Goal: Task Accomplishment & Management: Manage account settings

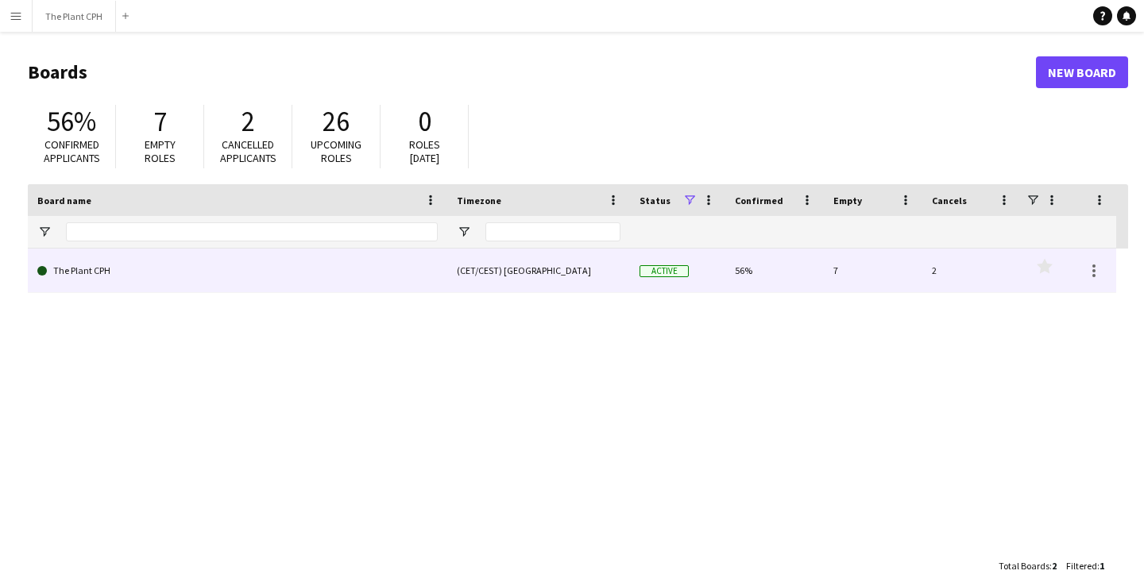
click at [93, 276] on link "The Plant CPH" at bounding box center [237, 271] width 400 height 44
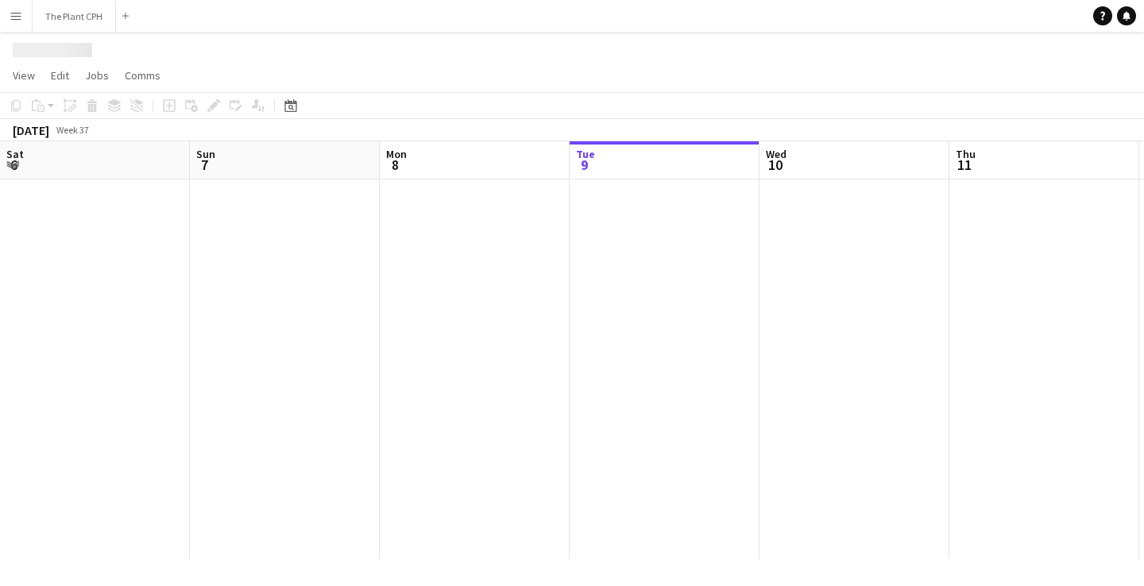
scroll to position [0, 380]
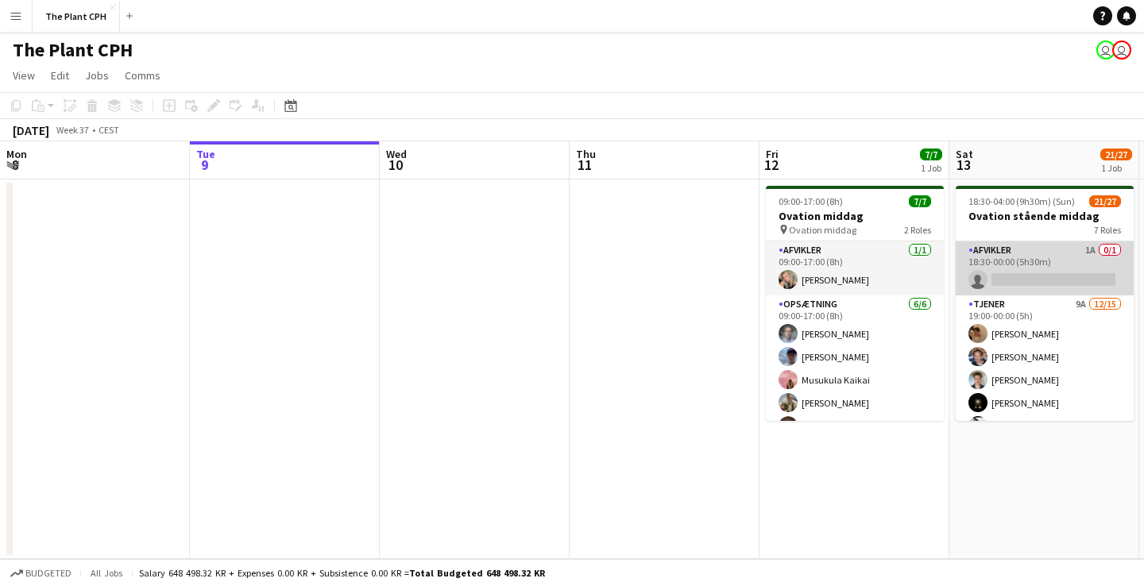
click at [1045, 257] on app-card-role "Afvikler 1A 0/1 18:30-00:00 (5h30m) single-neutral-actions" at bounding box center [1045, 269] width 178 height 54
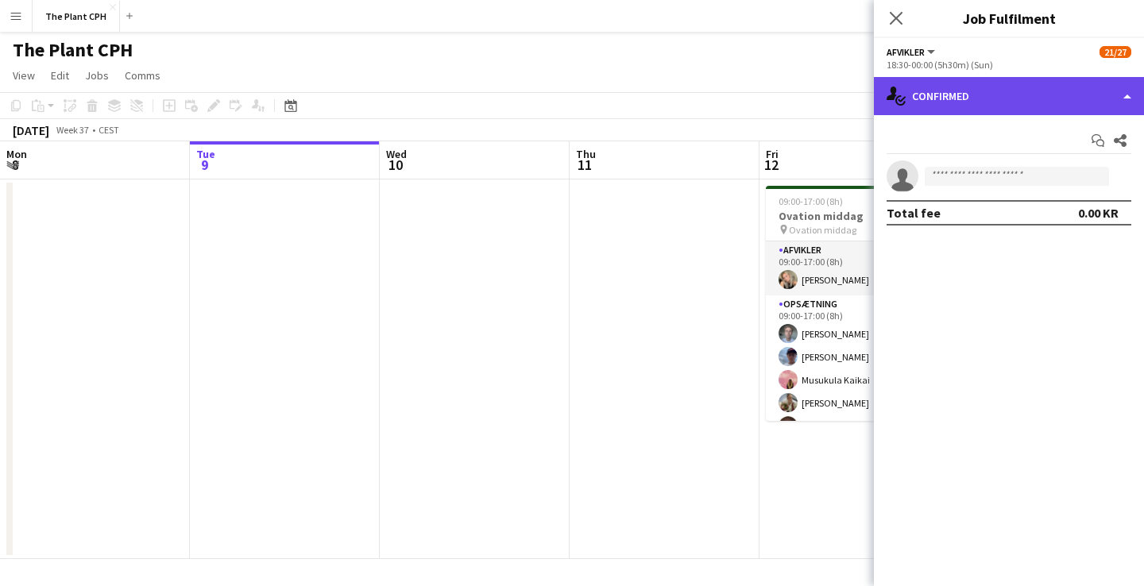
click at [1125, 96] on div "single-neutral-actions-check-2 Confirmed" at bounding box center [1009, 96] width 270 height 38
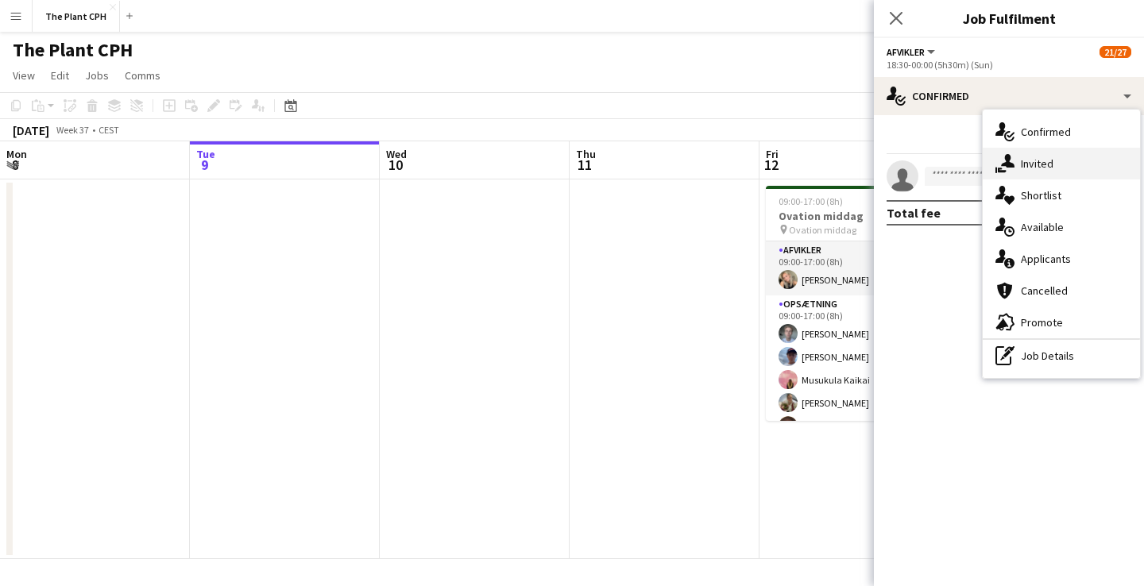
click at [1071, 168] on div "single-neutral-actions-share-1 Invited" at bounding box center [1061, 164] width 157 height 32
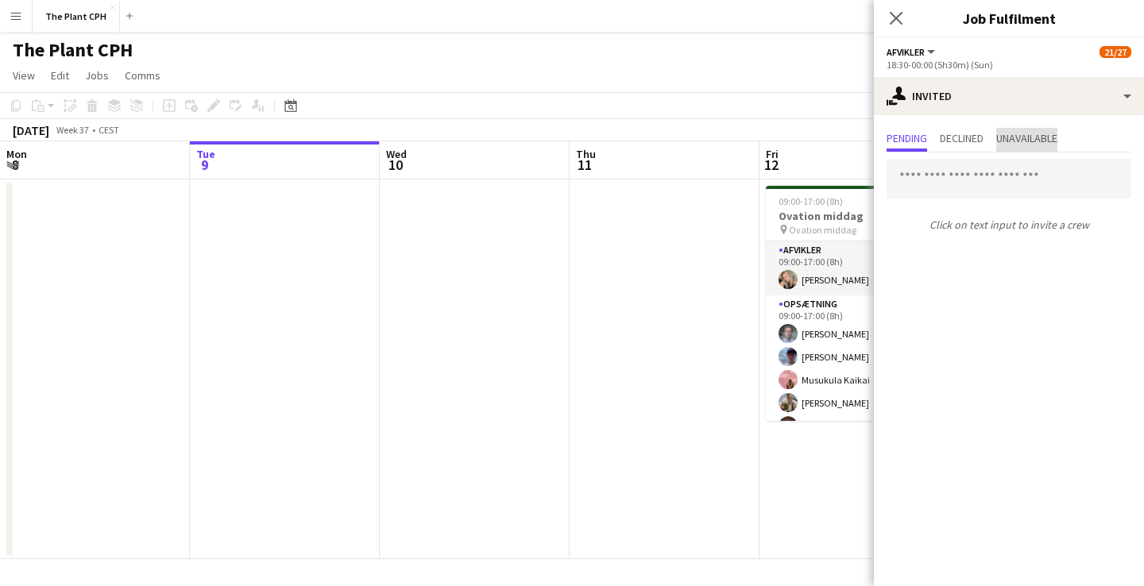
click at [1035, 137] on span "Unavailable" at bounding box center [1026, 138] width 61 height 11
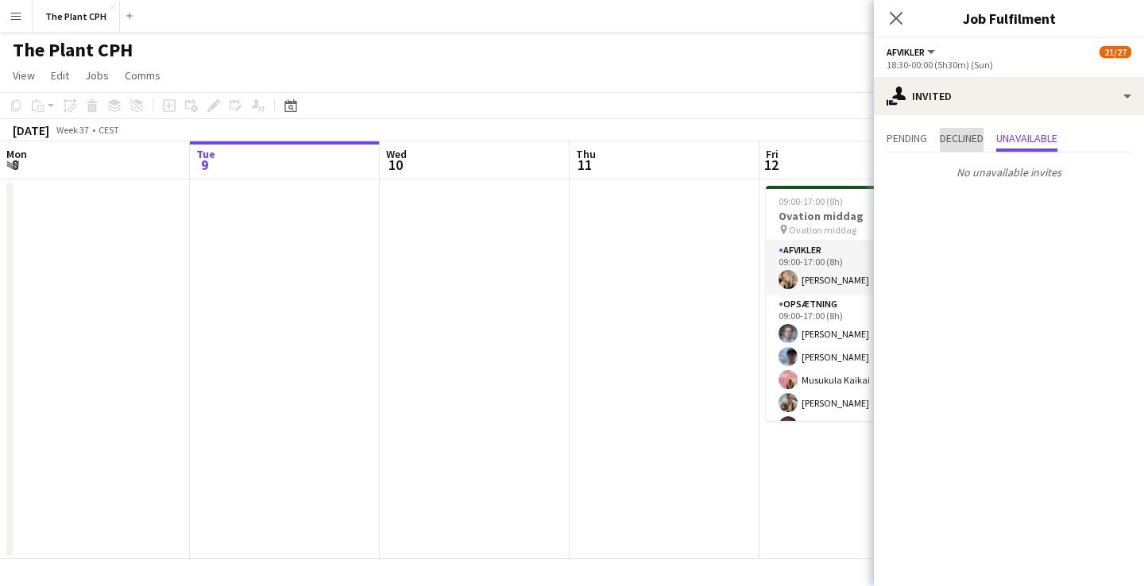
click at [979, 136] on span "Declined" at bounding box center [962, 138] width 44 height 11
click at [910, 135] on span "Pending" at bounding box center [907, 138] width 41 height 11
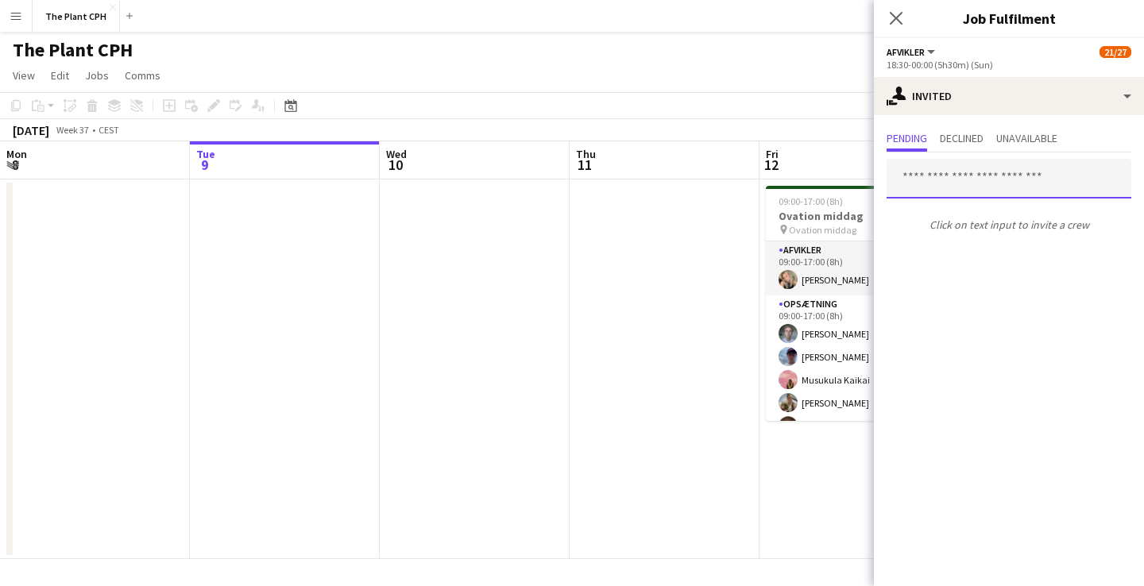
click at [998, 187] on input "text" at bounding box center [1009, 179] width 245 height 40
type input "*"
click at [898, 18] on icon "Close pop-in" at bounding box center [895, 17] width 15 height 15
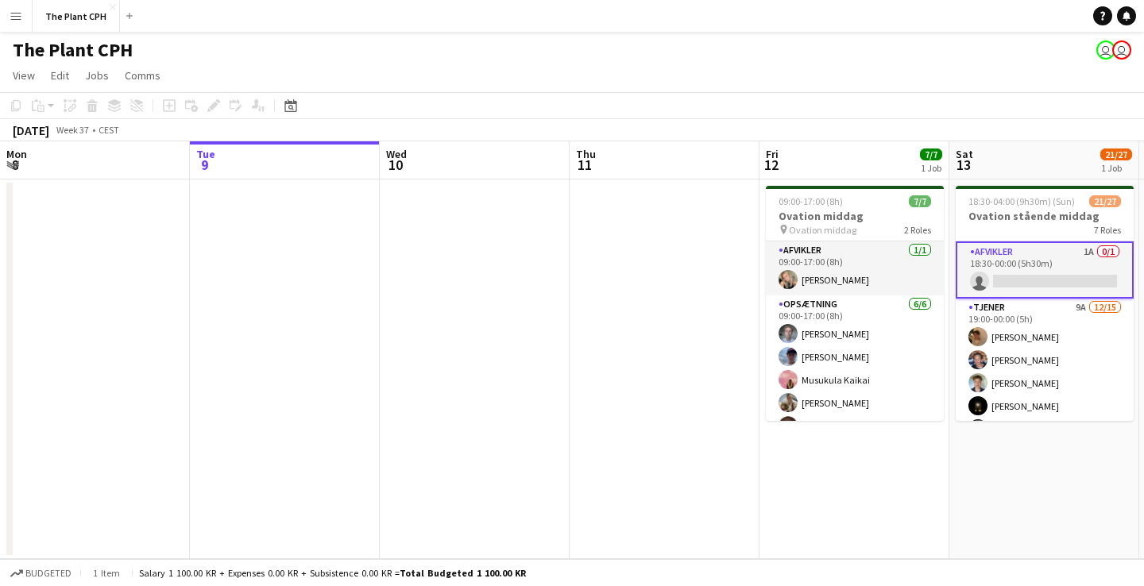
click at [12, 2] on button "Menu" at bounding box center [16, 16] width 32 height 32
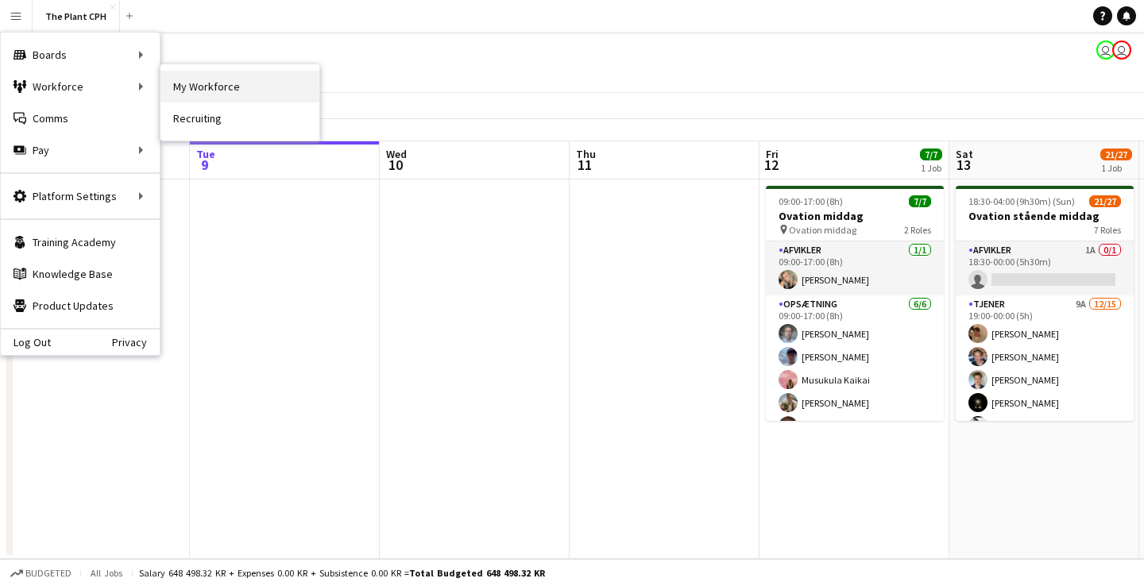
click at [268, 87] on link "My Workforce" at bounding box center [239, 87] width 159 height 32
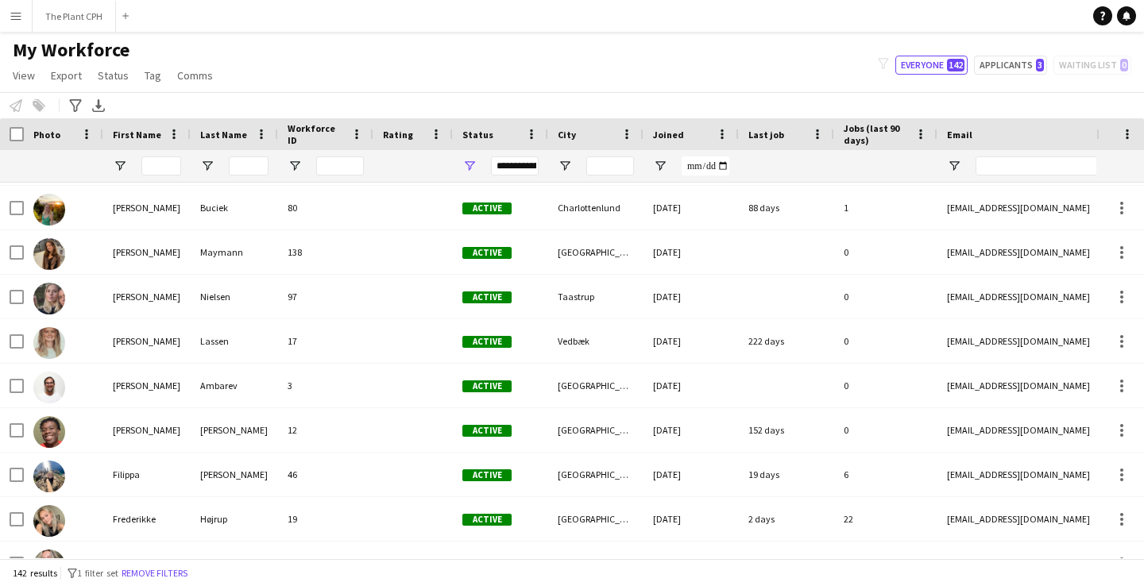
scroll to position [1691, 0]
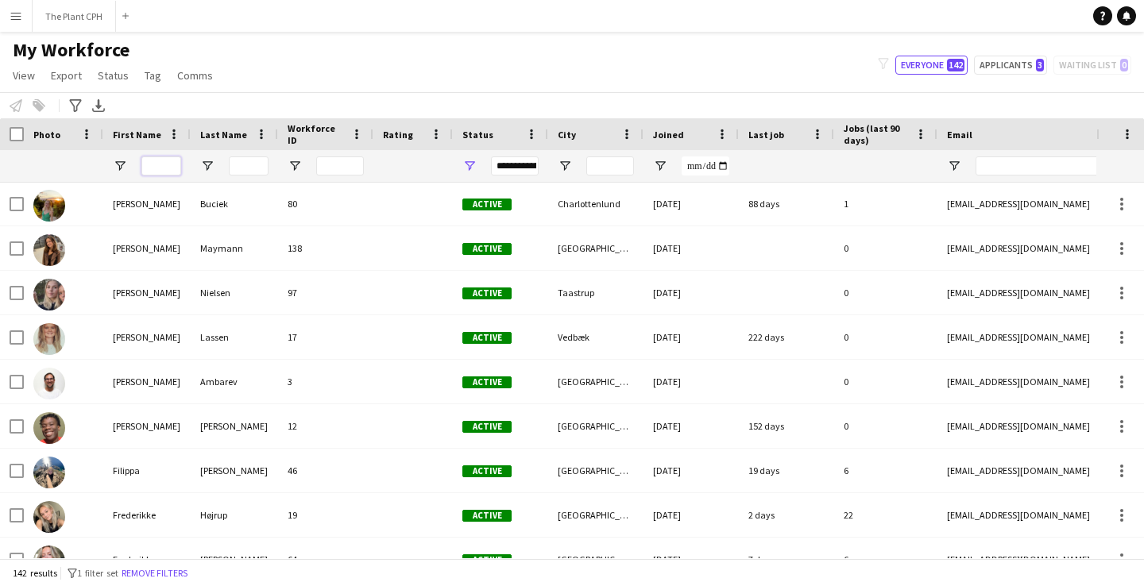
click at [167, 160] on input "First Name Filter Input" at bounding box center [161, 166] width 40 height 19
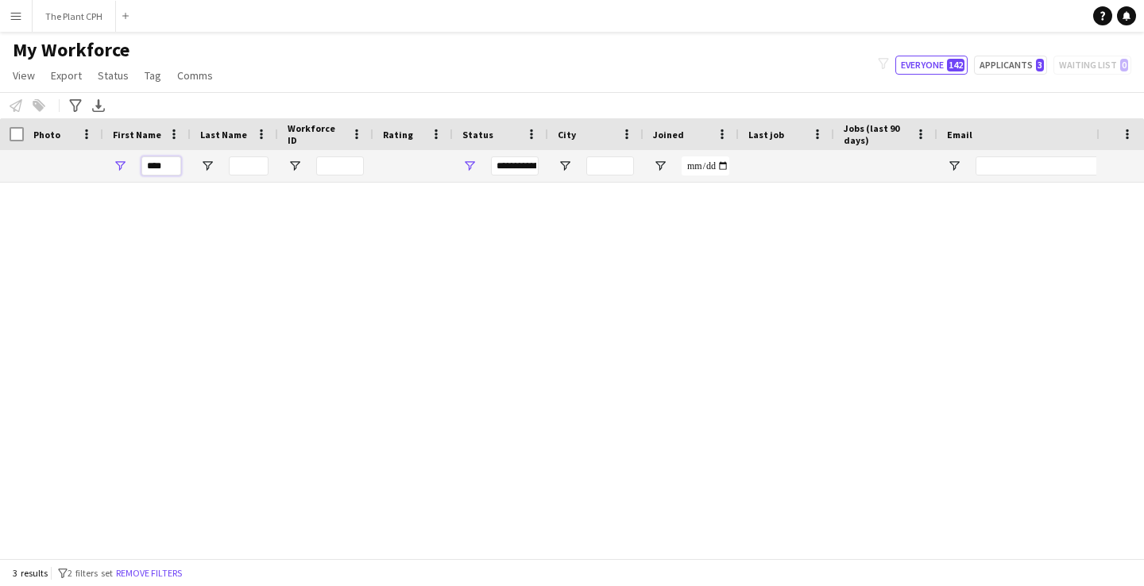
scroll to position [0, 0]
type input "****"
click at [183, 374] on div "[PERSON_NAME] 142 Active [GEOGRAPHIC_DATA] [DATE] 0 [EMAIL_ADDRESS][DOMAIN_NAME…" at bounding box center [548, 371] width 1096 height 376
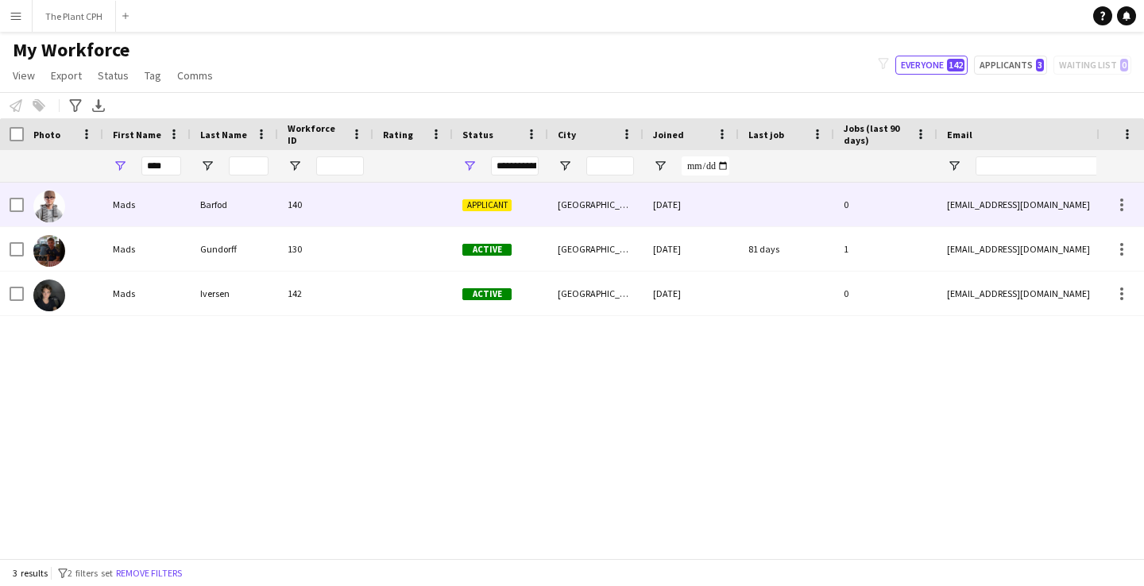
click at [149, 195] on div "Mads" at bounding box center [146, 205] width 87 height 44
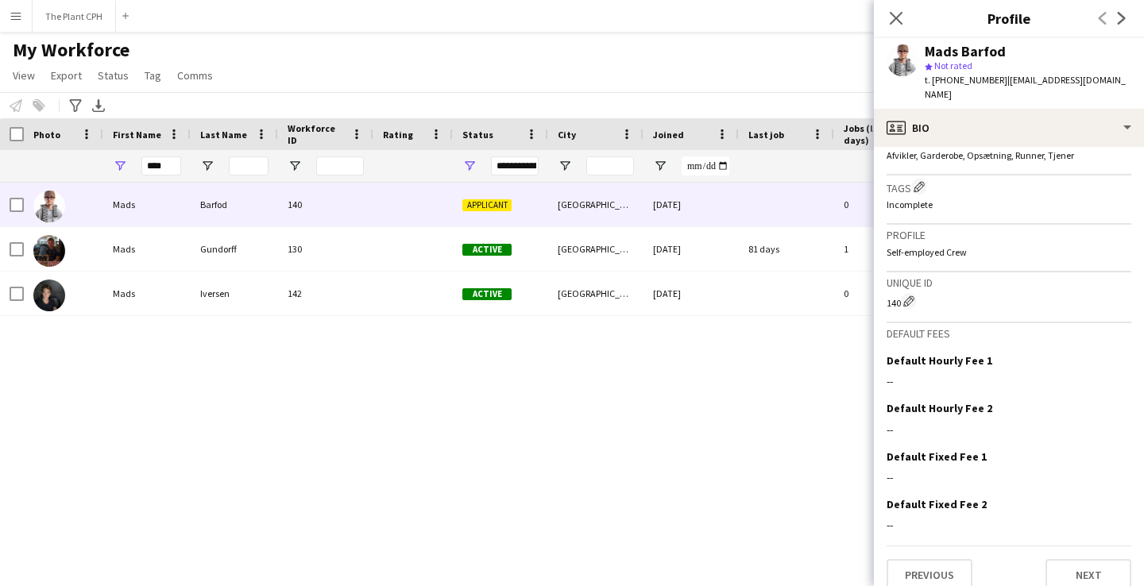
scroll to position [504, 0]
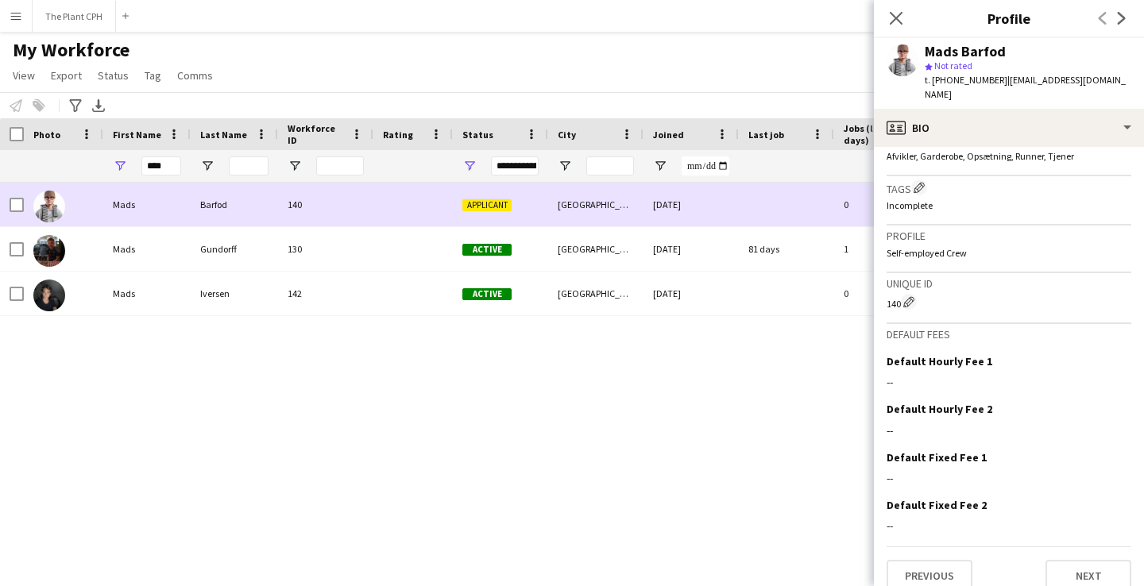
click at [502, 208] on span "Applicant" at bounding box center [486, 205] width 49 height 12
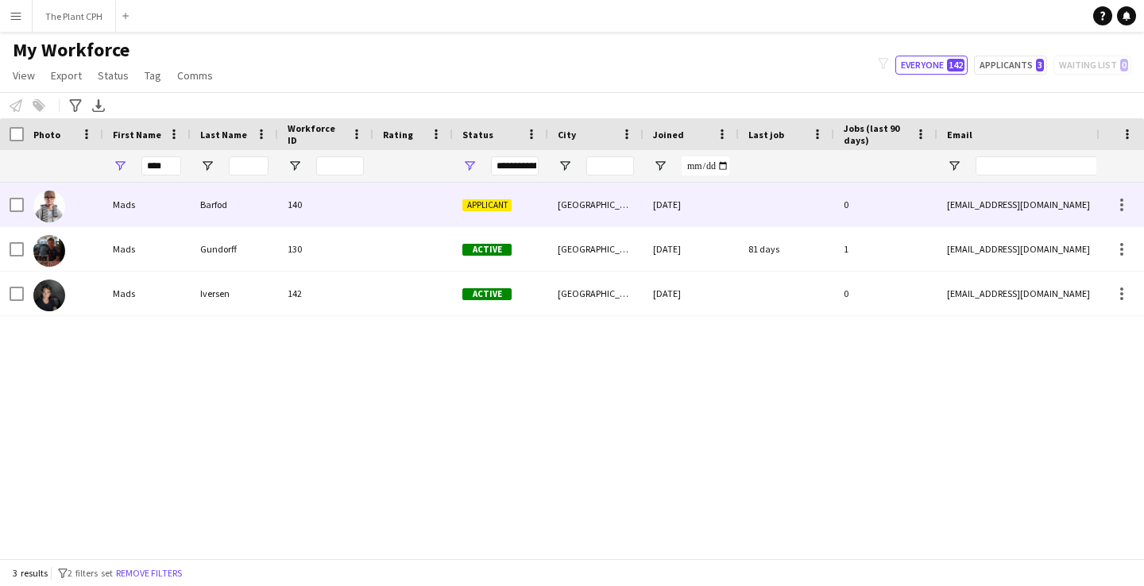
click at [502, 208] on span "Applicant" at bounding box center [486, 205] width 49 height 12
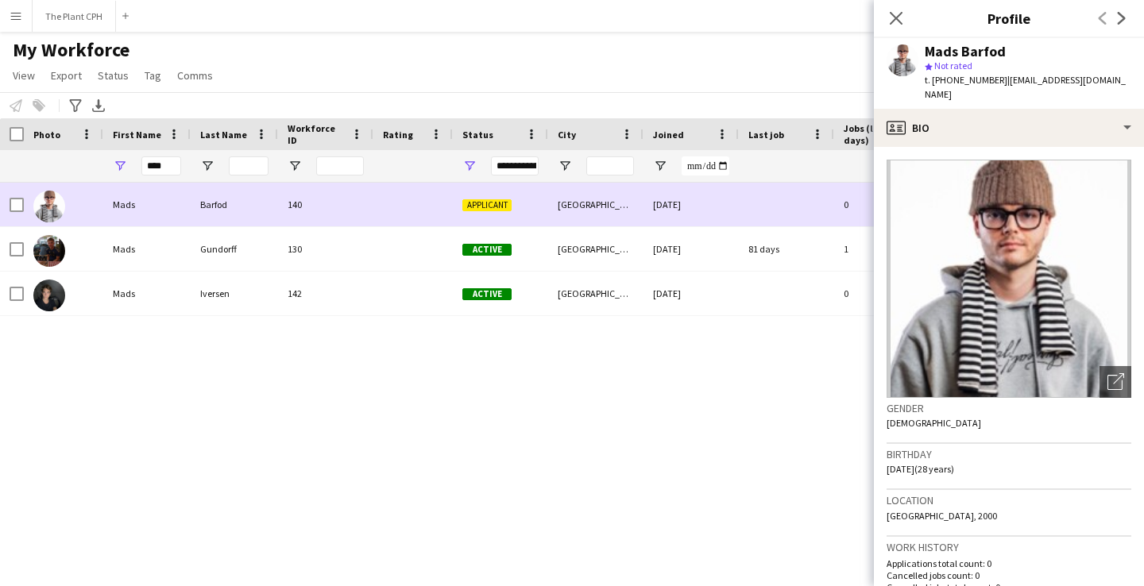
click at [502, 208] on span "Applicant" at bounding box center [486, 205] width 49 height 12
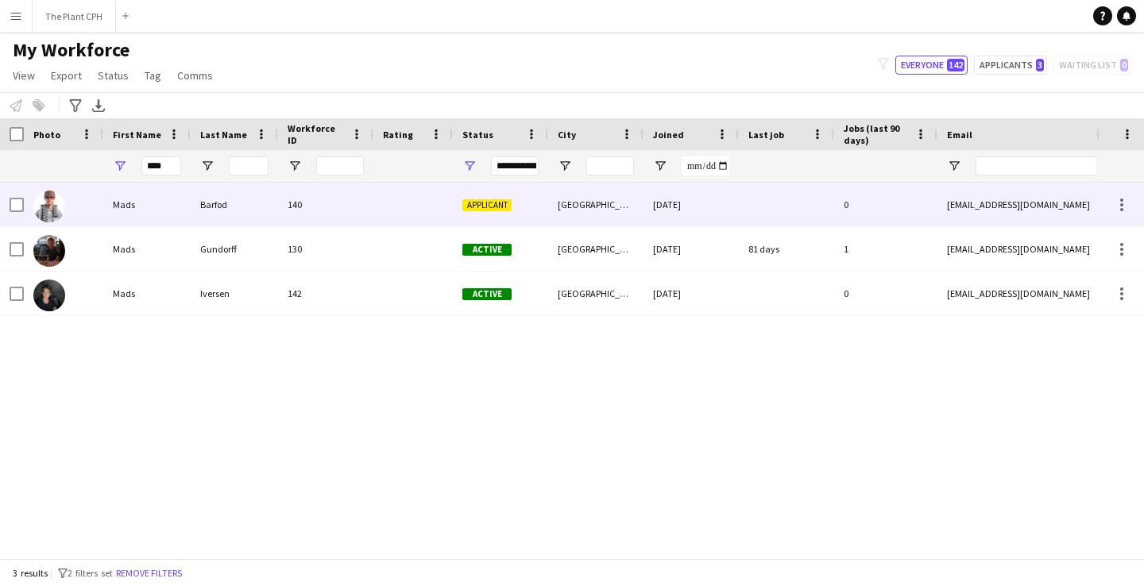
click at [502, 208] on span "Applicant" at bounding box center [486, 205] width 49 height 12
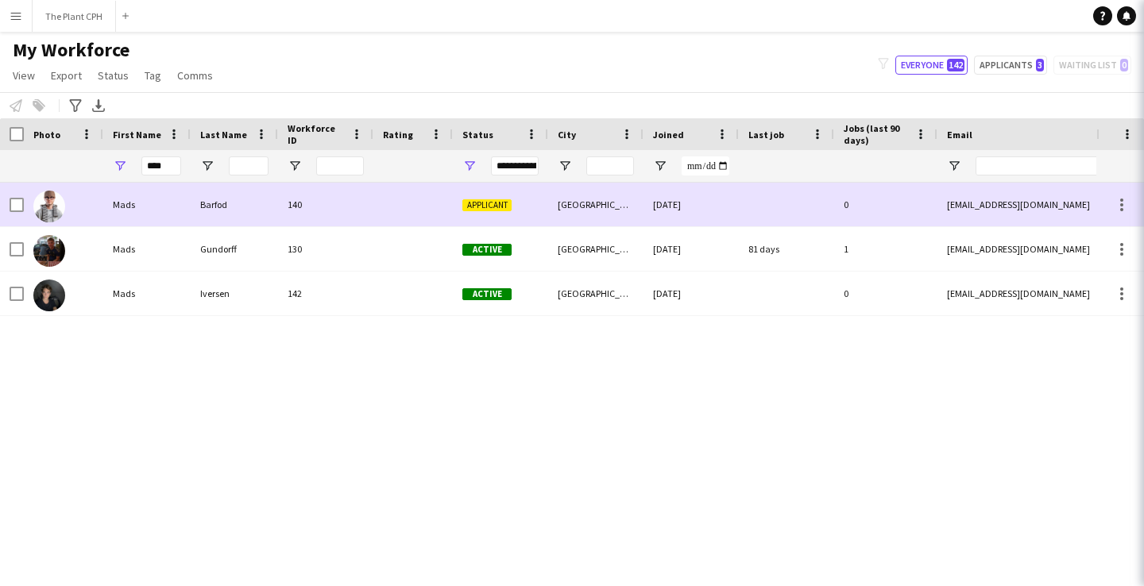
click at [502, 208] on span "Applicant" at bounding box center [486, 205] width 49 height 12
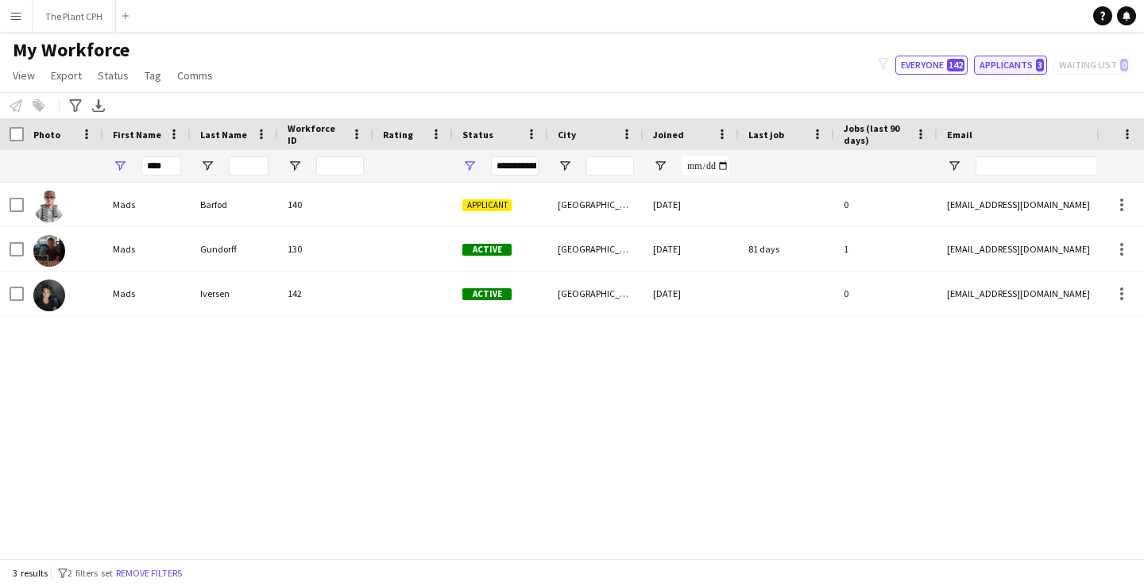
click at [991, 56] on button "Applicants 3" at bounding box center [1010, 65] width 73 height 19
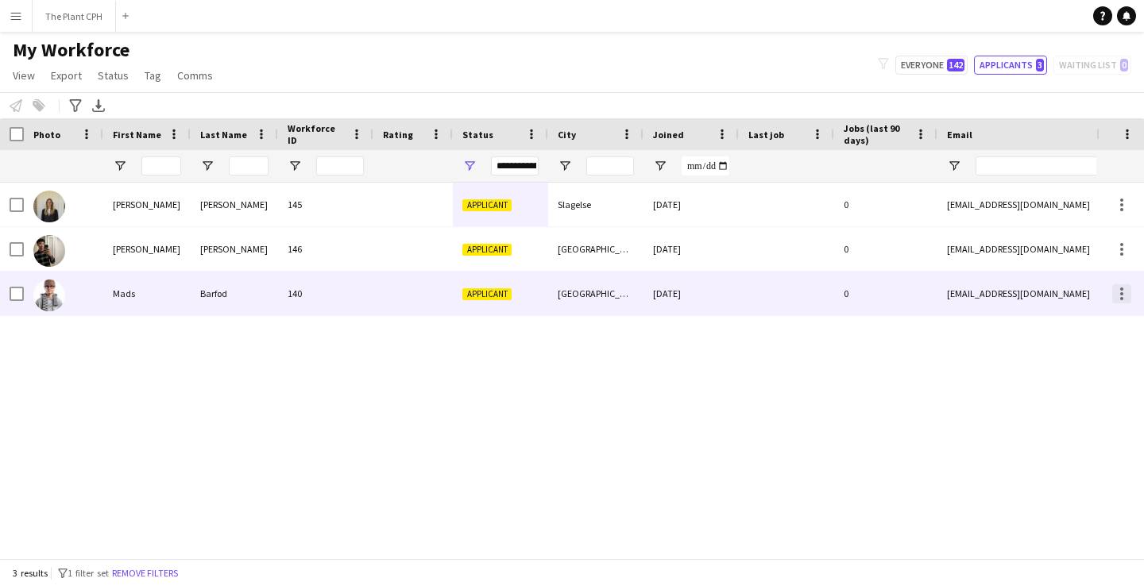
click at [1126, 301] on div at bounding box center [1121, 293] width 19 height 19
click at [1126, 301] on div at bounding box center [572, 293] width 1144 height 586
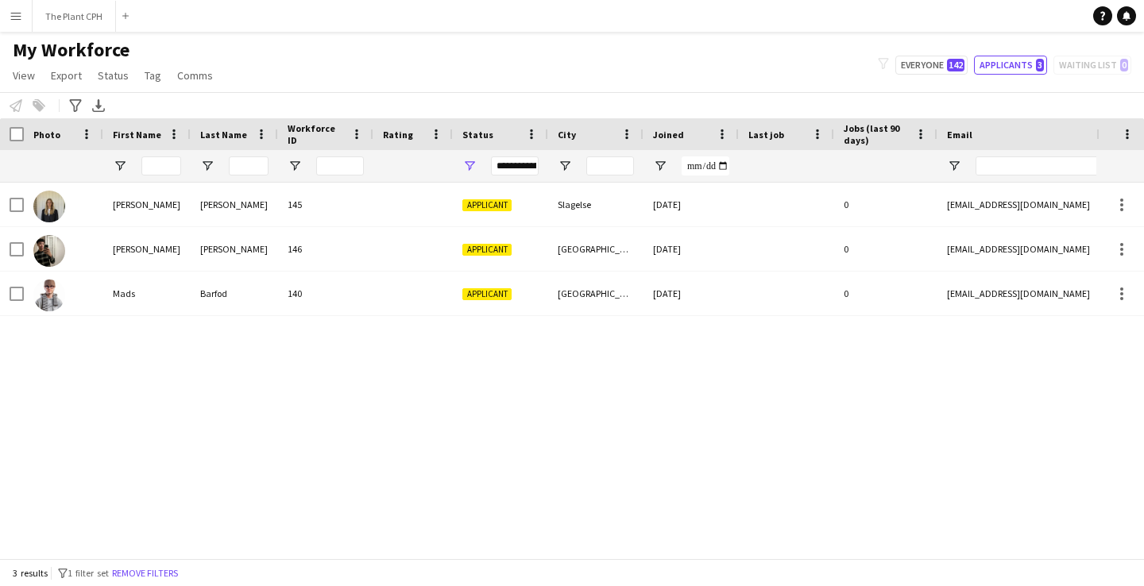
click at [669, 439] on div "Mads Barfod 140 Applicant [GEOGRAPHIC_DATA] [DATE] 0 [EMAIL_ADDRESS][DOMAIN_NAM…" at bounding box center [548, 371] width 1096 height 376
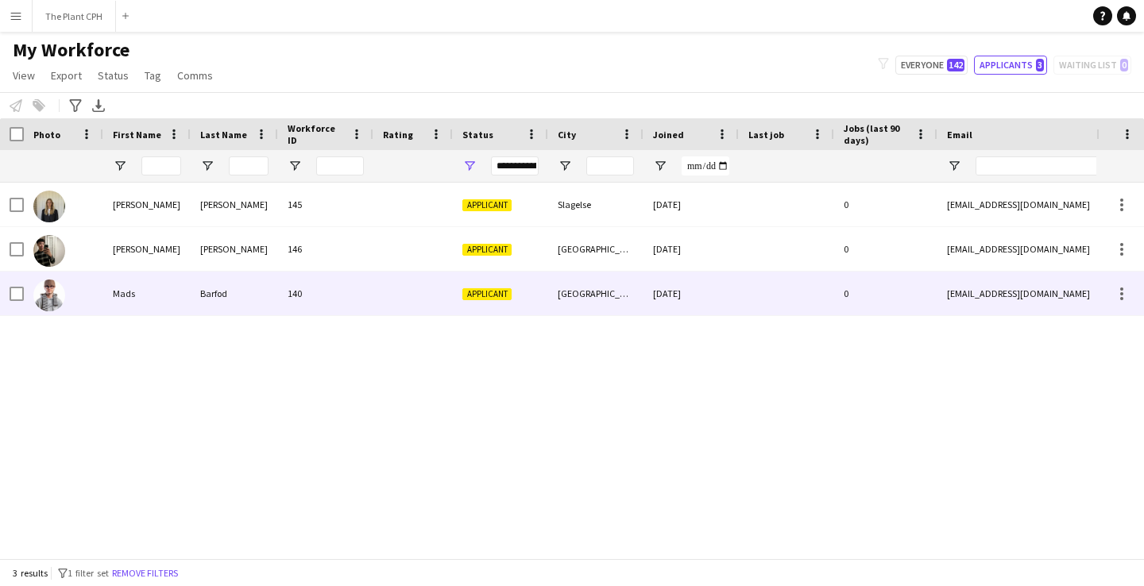
click at [500, 301] on div "Applicant" at bounding box center [500, 294] width 95 height 44
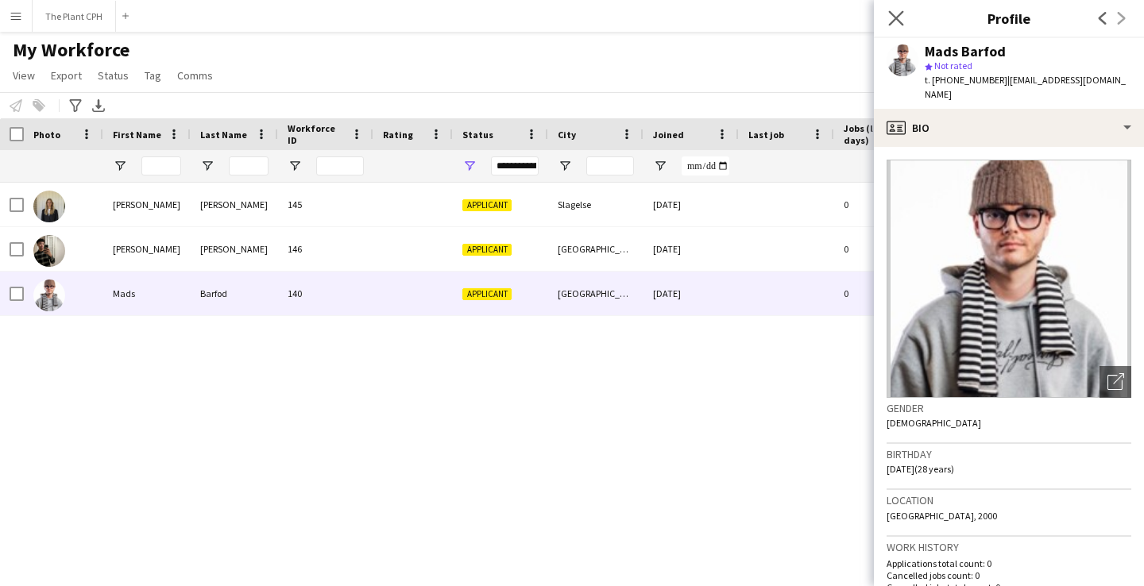
click at [898, 10] on app-icon "Close pop-in" at bounding box center [896, 18] width 23 height 23
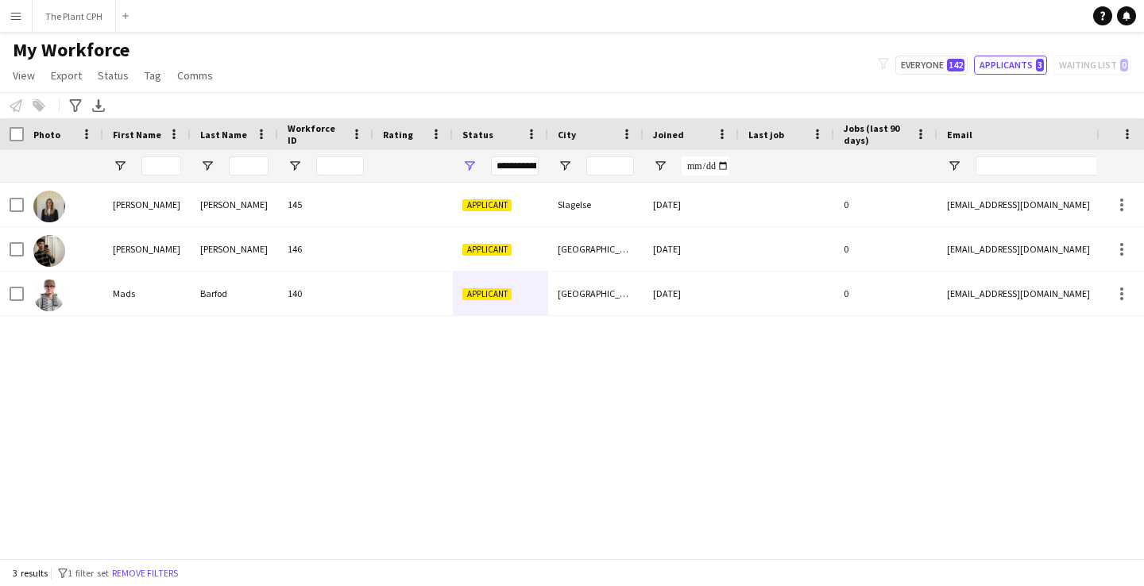
scroll to position [0, 0]
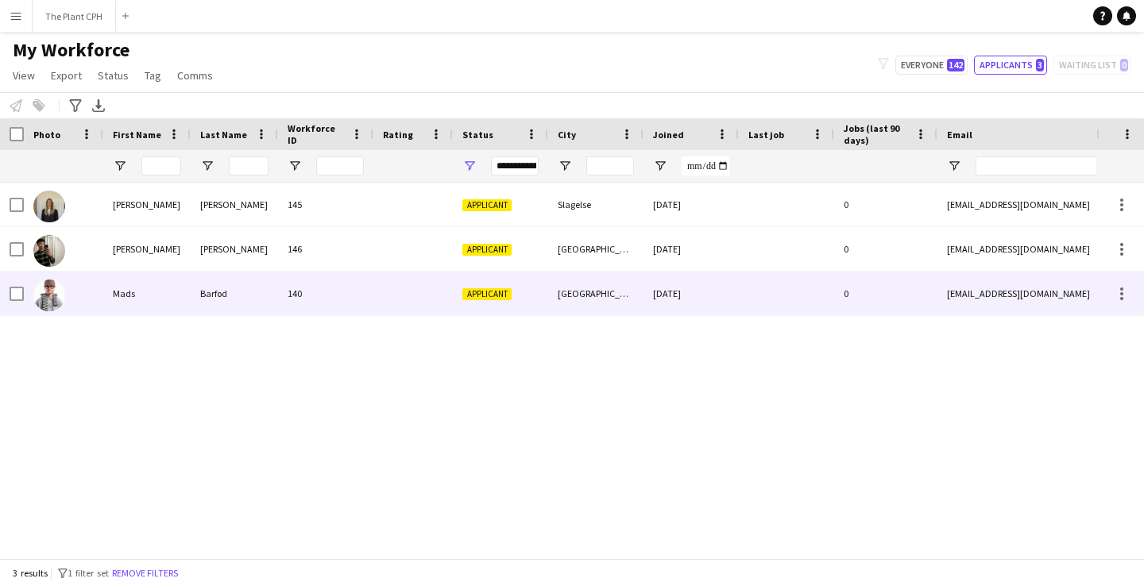
click at [129, 297] on div "Mads" at bounding box center [146, 294] width 87 height 44
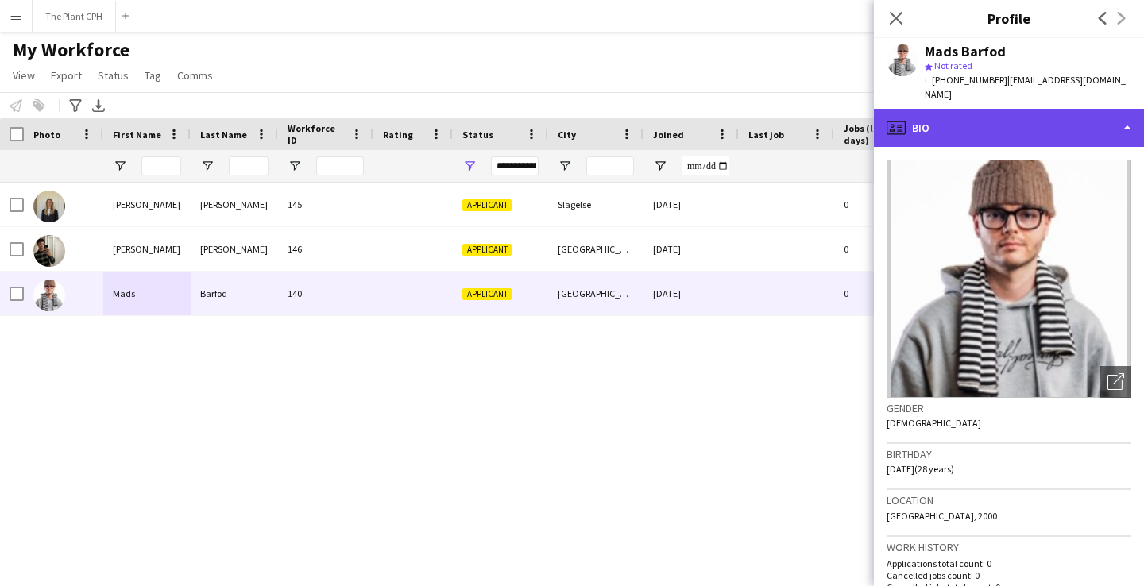
click at [1053, 109] on div "profile Bio" at bounding box center [1009, 128] width 270 height 38
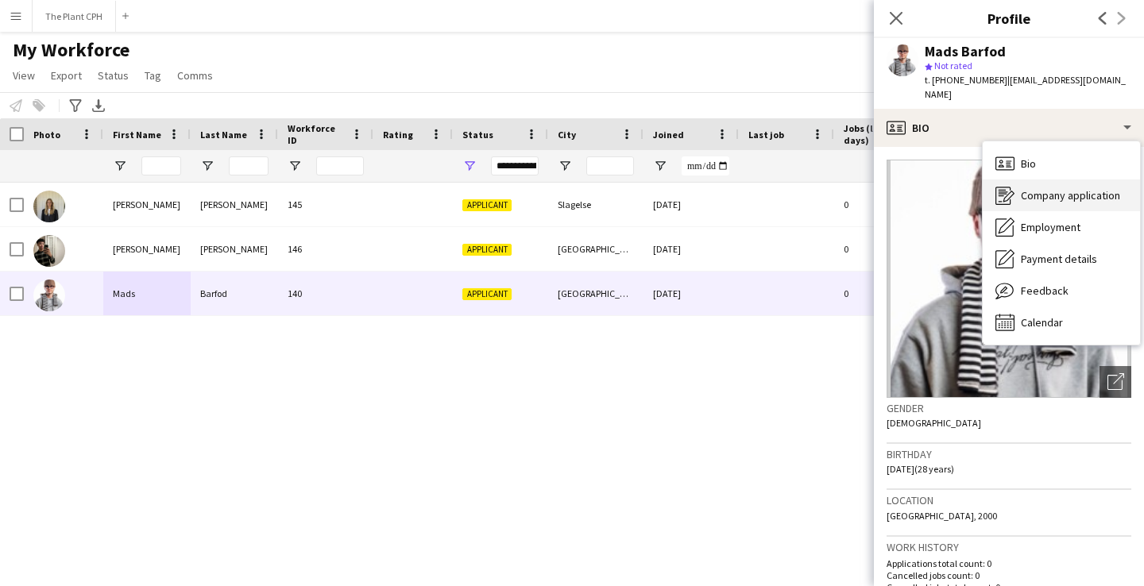
click at [1063, 188] on span "Company application" at bounding box center [1070, 195] width 99 height 14
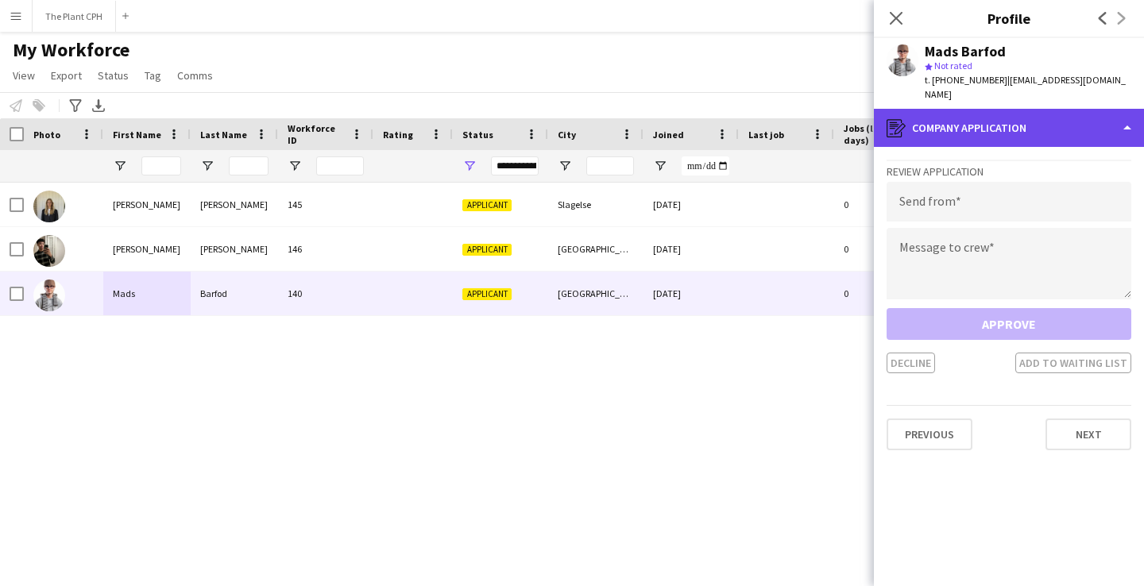
click at [1042, 112] on div "register Company application" at bounding box center [1009, 128] width 270 height 38
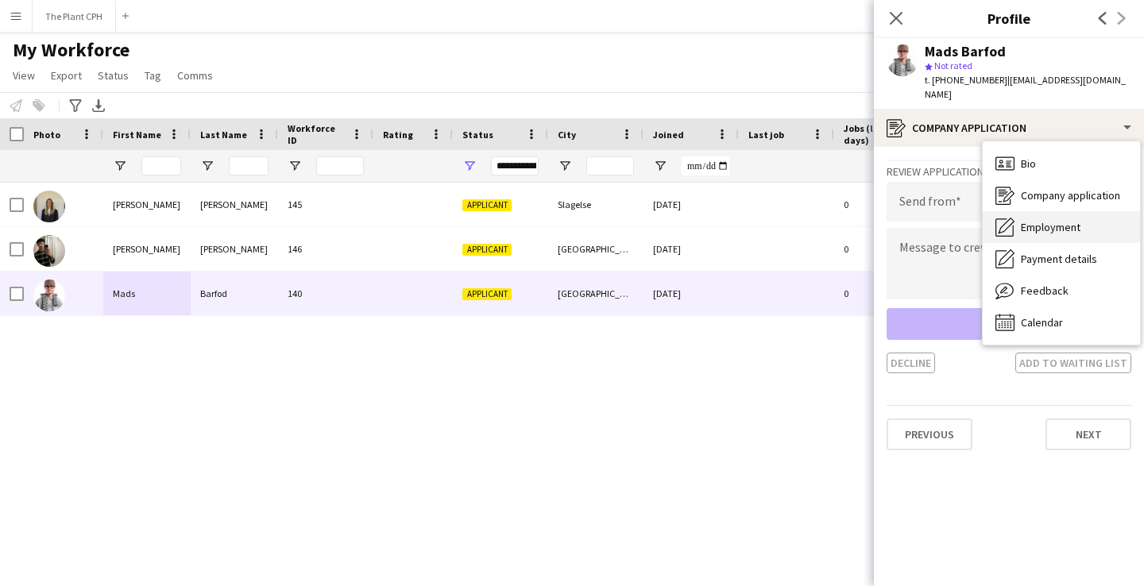
click at [1054, 220] on span "Employment" at bounding box center [1051, 227] width 60 height 14
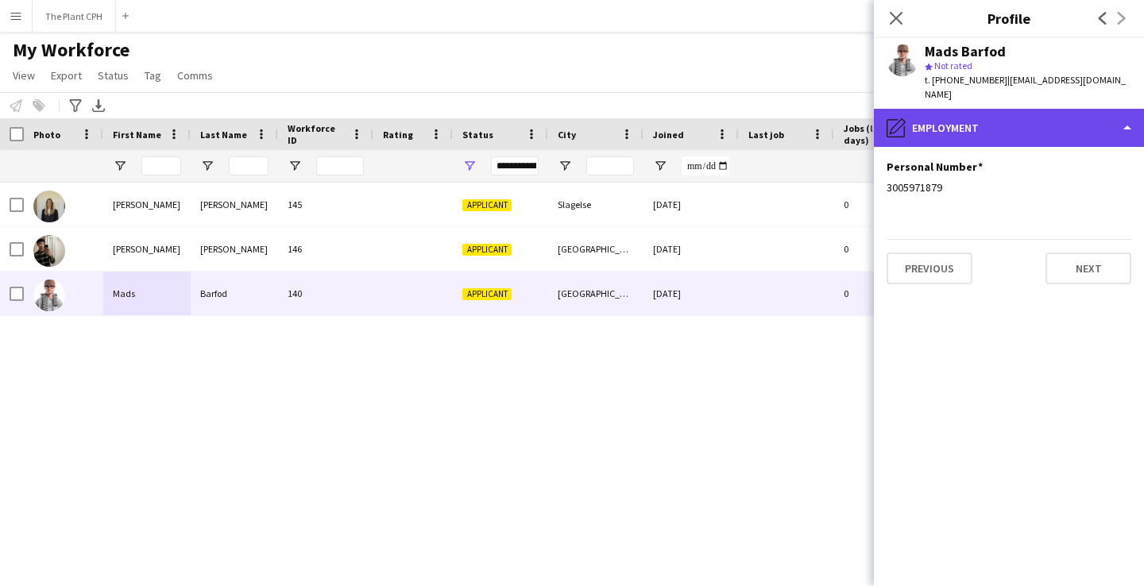
click at [1074, 109] on div "pencil4 Employment" at bounding box center [1009, 128] width 270 height 38
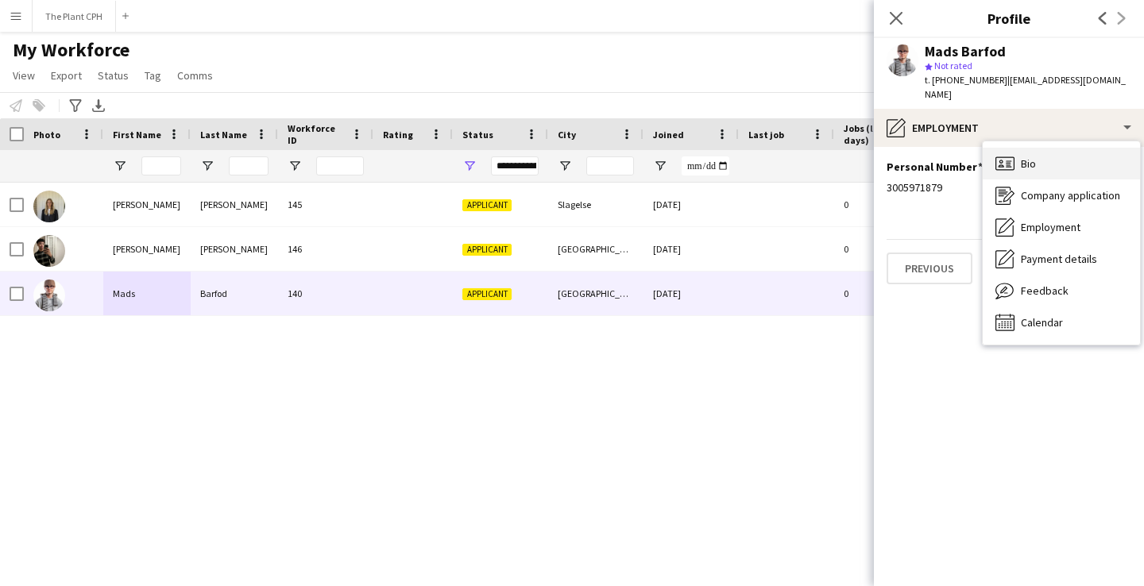
click at [1061, 148] on div "Bio Bio" at bounding box center [1061, 164] width 157 height 32
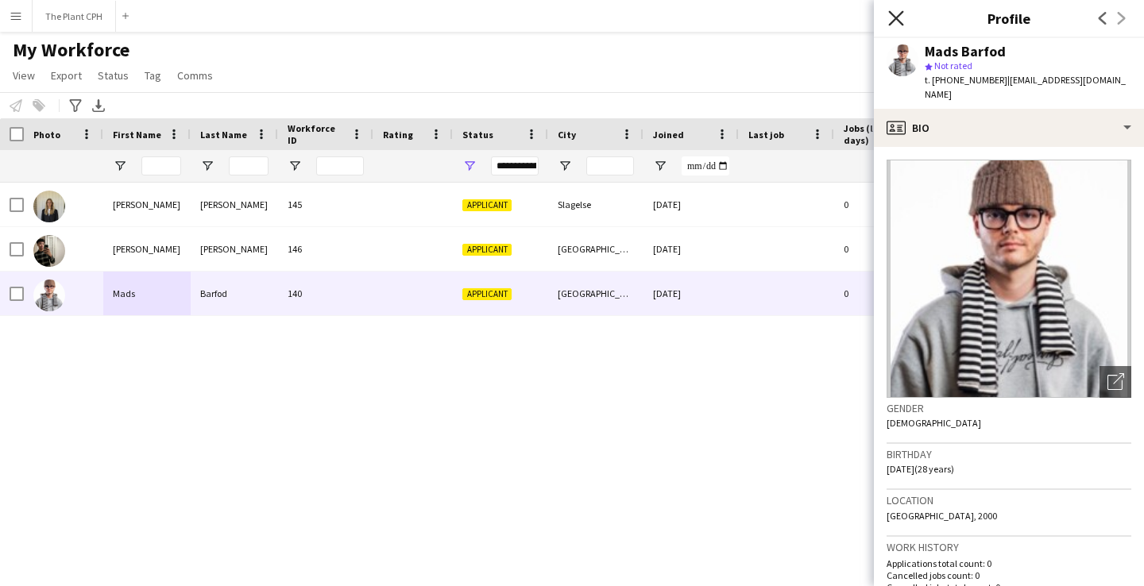
click at [901, 22] on icon at bounding box center [895, 17] width 15 height 15
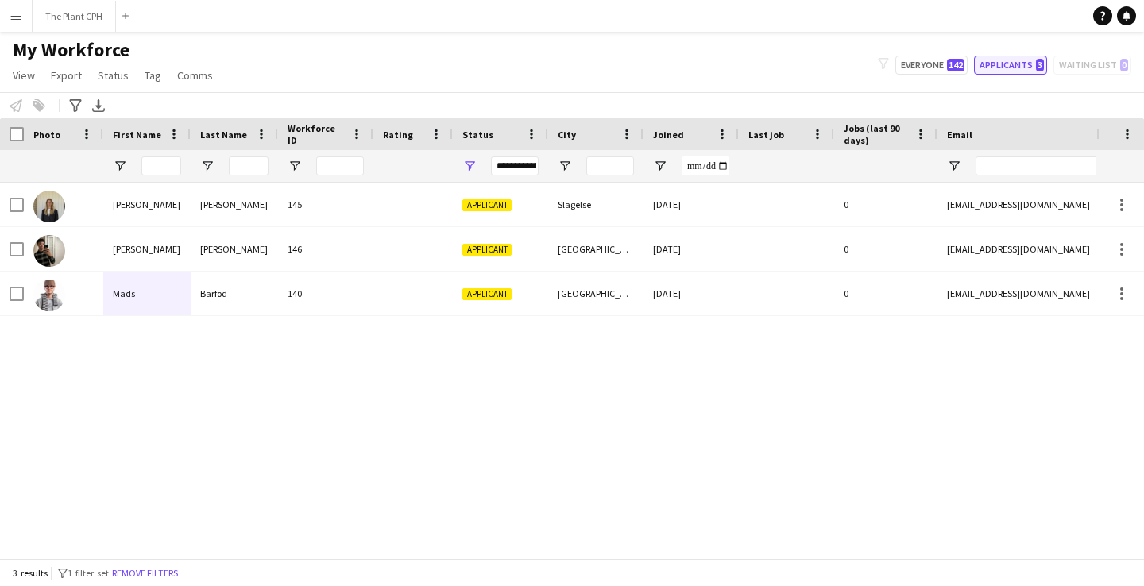
click at [1008, 66] on button "Applicants 3" at bounding box center [1010, 65] width 73 height 19
click at [934, 66] on button "Everyone 142" at bounding box center [931, 65] width 72 height 19
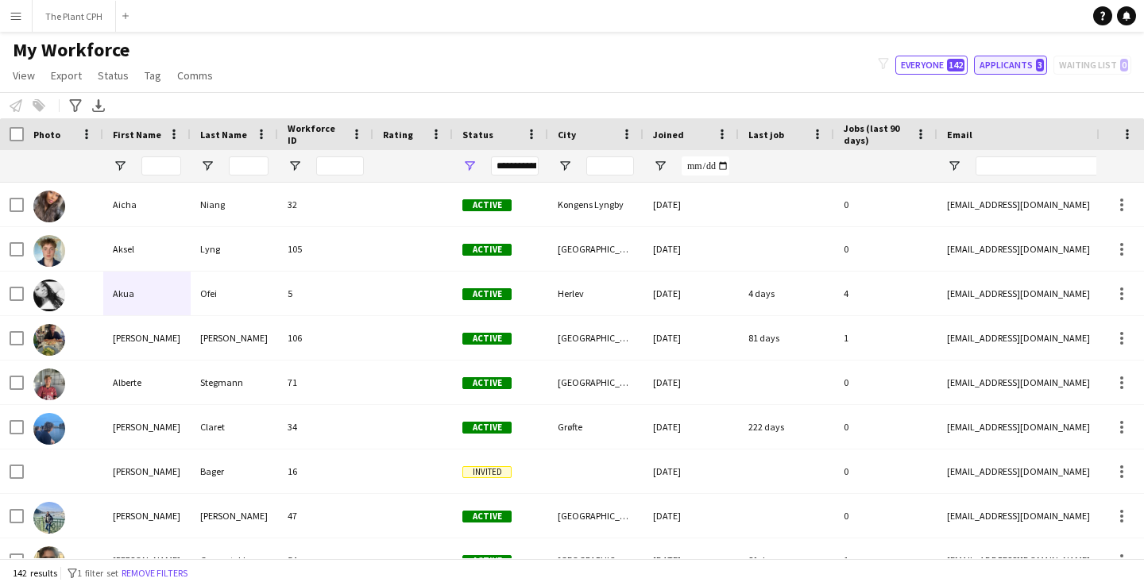
click at [1029, 67] on button "Applicants 3" at bounding box center [1010, 65] width 73 height 19
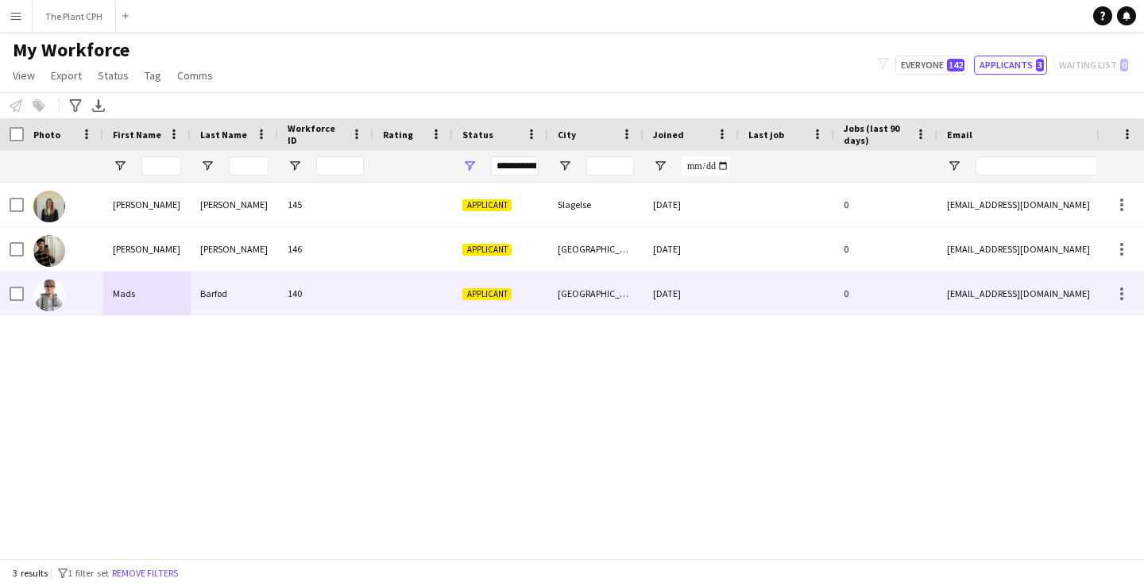
click at [396, 328] on div "[PERSON_NAME] 145 Applicant [GEOGRAPHIC_DATA] [DATE] 0 [EMAIL_ADDRESS][DOMAIN_N…" at bounding box center [548, 371] width 1096 height 376
click at [1123, 296] on div at bounding box center [1121, 293] width 19 height 19
click at [1123, 296] on div at bounding box center [572, 293] width 1144 height 586
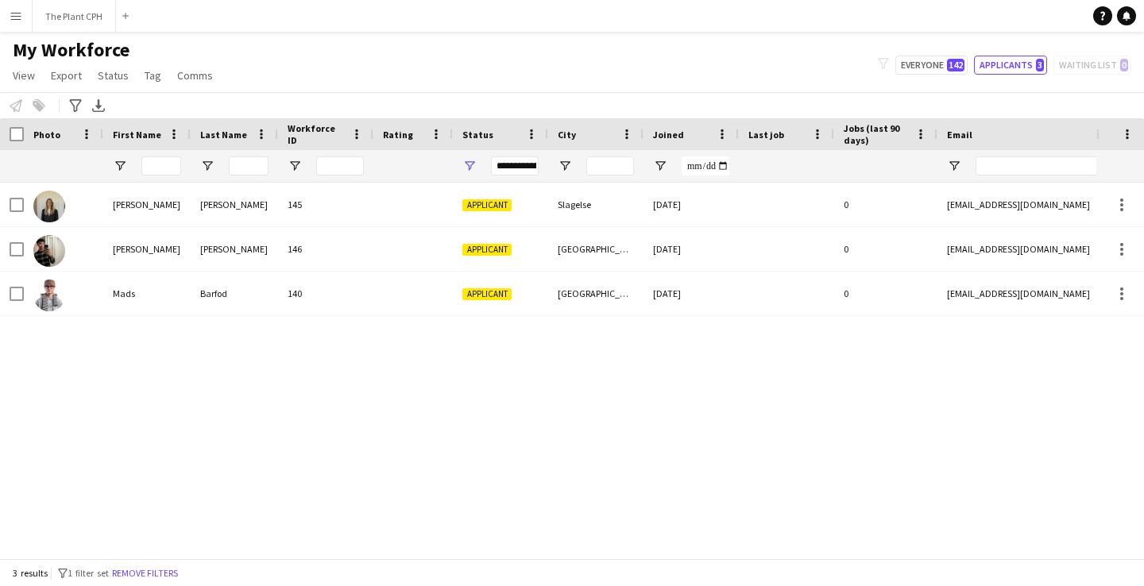
click at [696, 373] on div "[PERSON_NAME] 145 Applicant [GEOGRAPHIC_DATA] [DATE] 0 [EMAIL_ADDRESS][DOMAIN_N…" at bounding box center [548, 371] width 1096 height 376
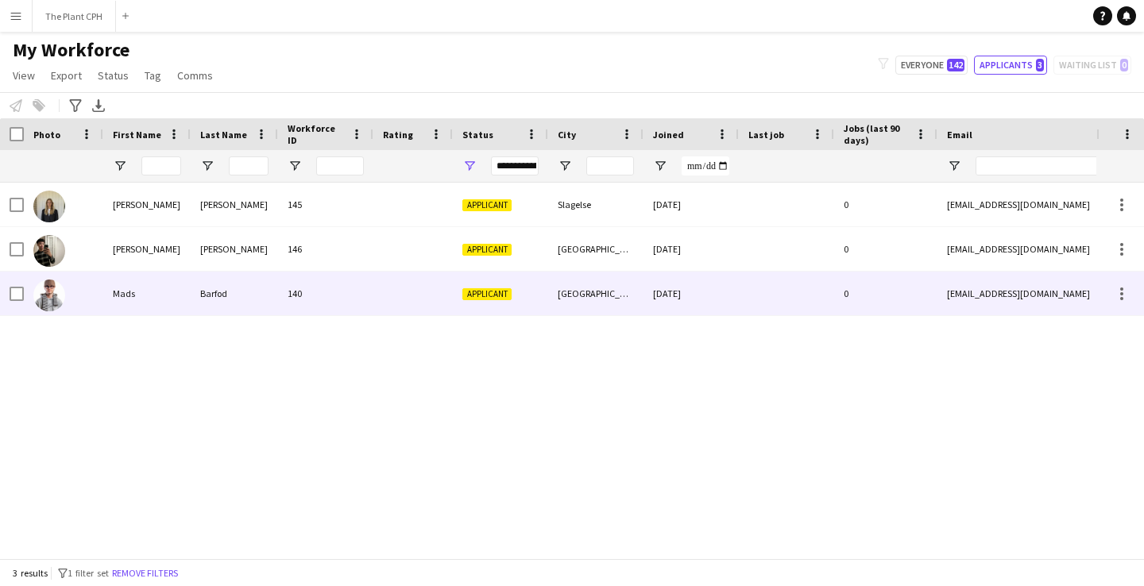
click at [506, 296] on span "Applicant" at bounding box center [486, 294] width 49 height 12
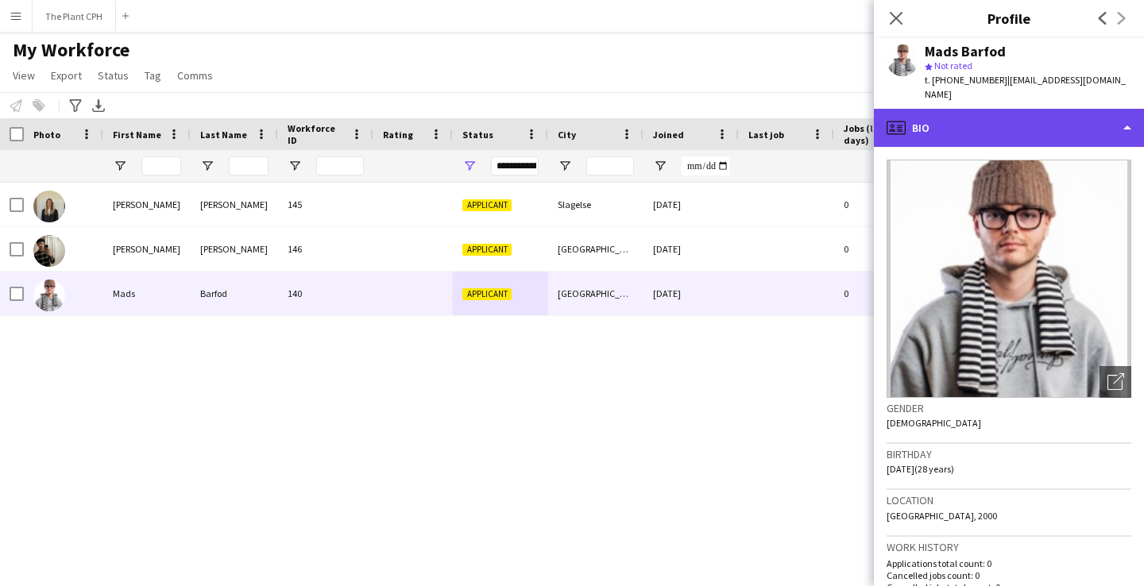
click at [1125, 110] on div "profile Bio" at bounding box center [1009, 128] width 270 height 38
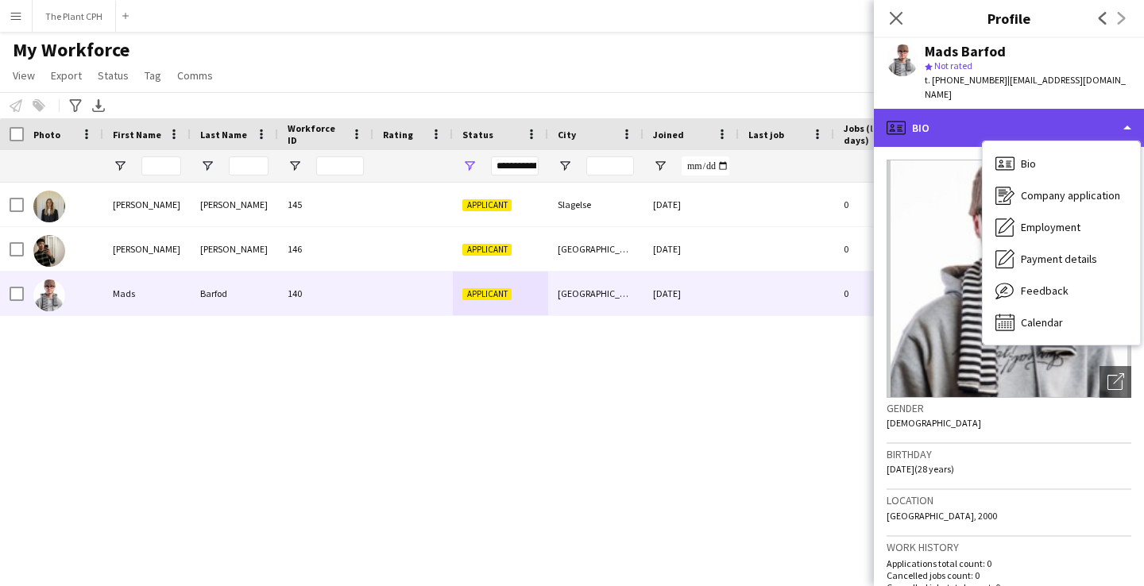
click at [1126, 109] on div "profile Bio" at bounding box center [1009, 128] width 270 height 38
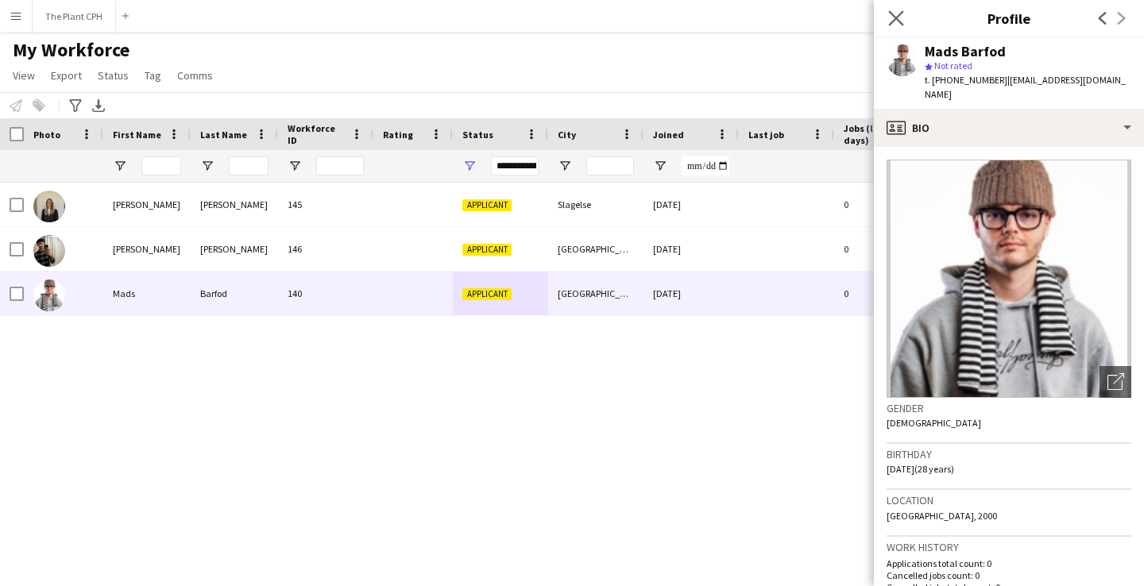
click at [905, 10] on app-icon "Close pop-in" at bounding box center [896, 18] width 23 height 23
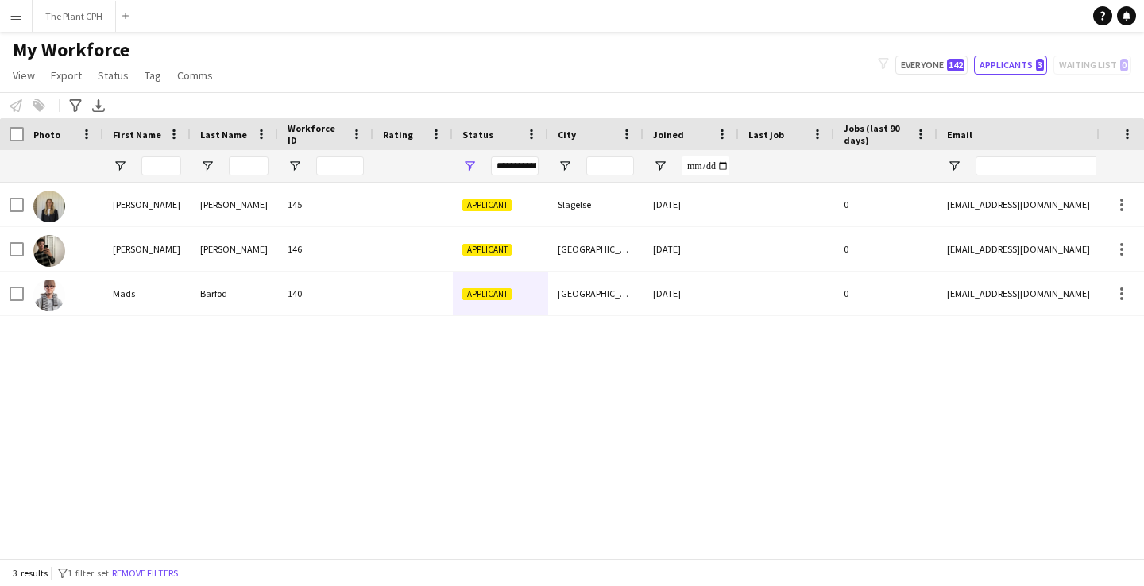
click at [20, 15] on app-icon "Menu" at bounding box center [16, 16] width 13 height 13
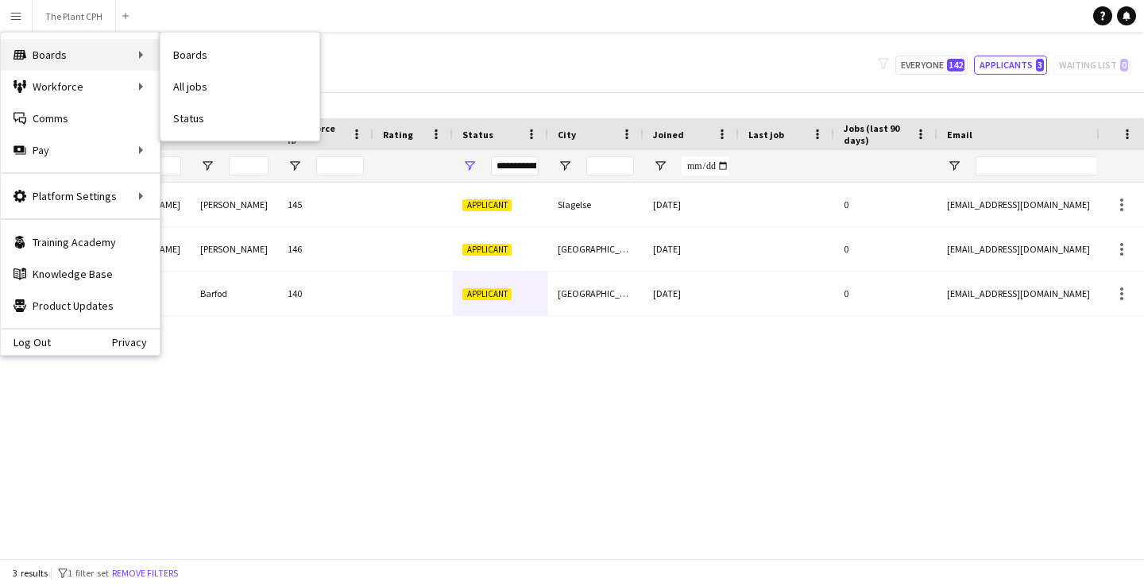
click at [54, 62] on div "Boards Boards" at bounding box center [80, 55] width 159 height 32
click at [253, 87] on link "My Workforce" at bounding box center [239, 87] width 159 height 32
type input "**********"
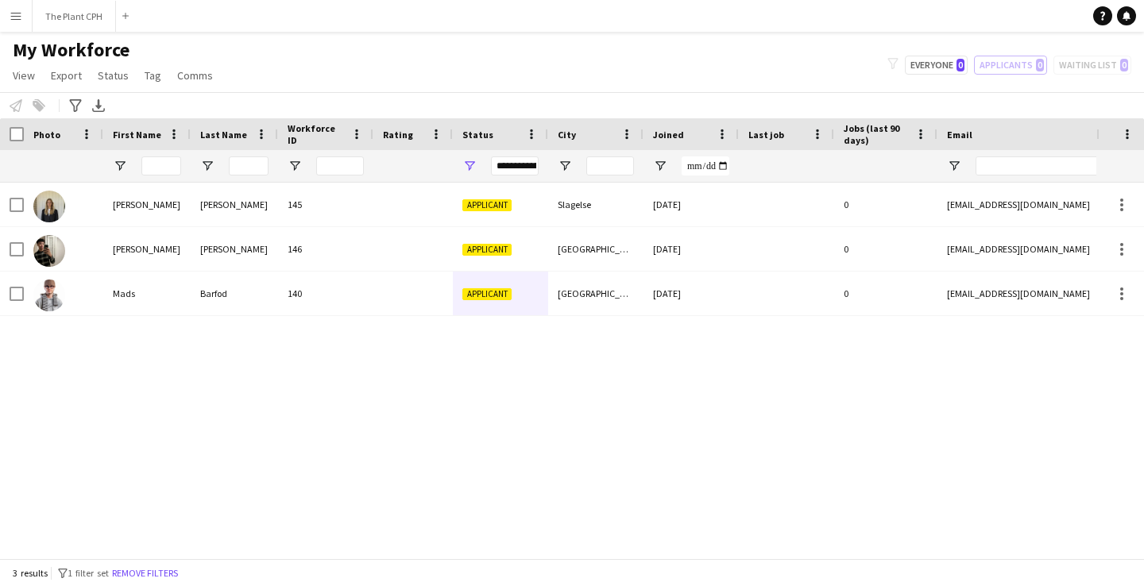
click at [12, 11] on app-icon "Menu" at bounding box center [16, 16] width 13 height 13
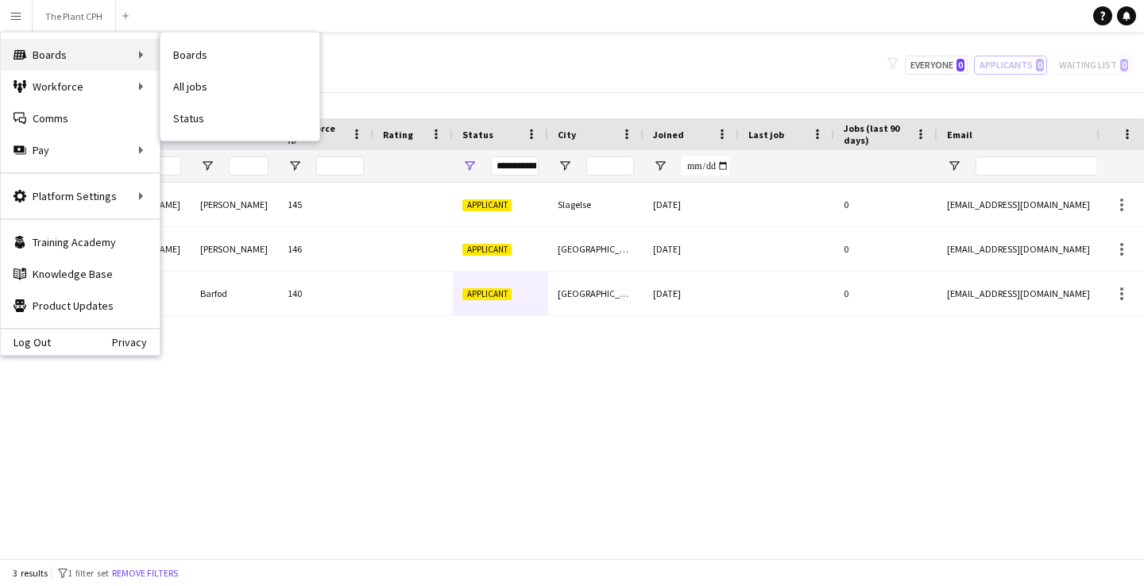
click at [90, 64] on div "Boards Boards" at bounding box center [80, 55] width 159 height 32
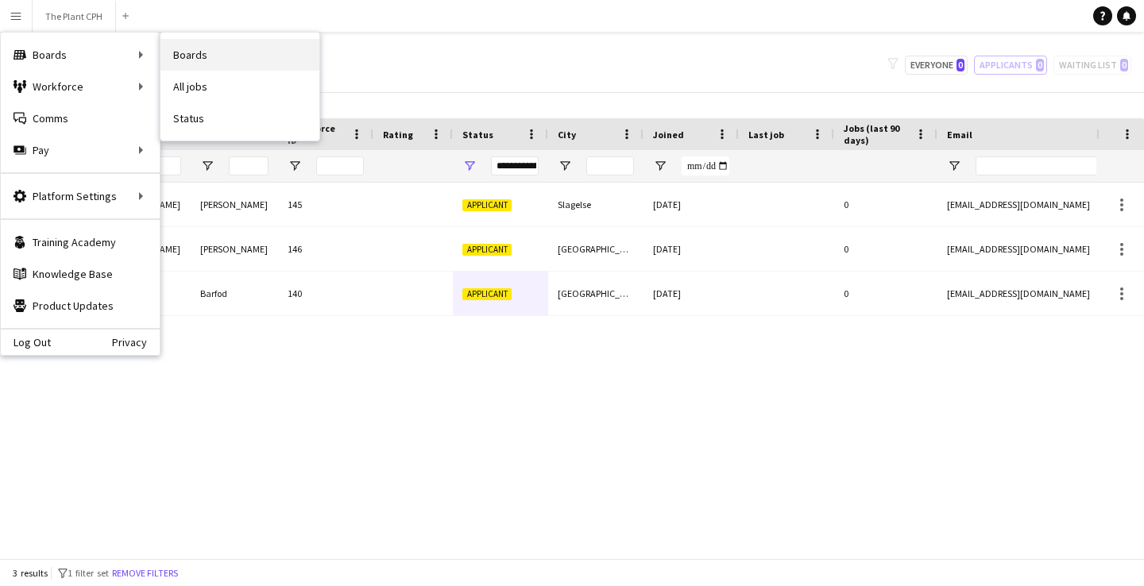
click at [201, 56] on link "Boards" at bounding box center [239, 55] width 159 height 32
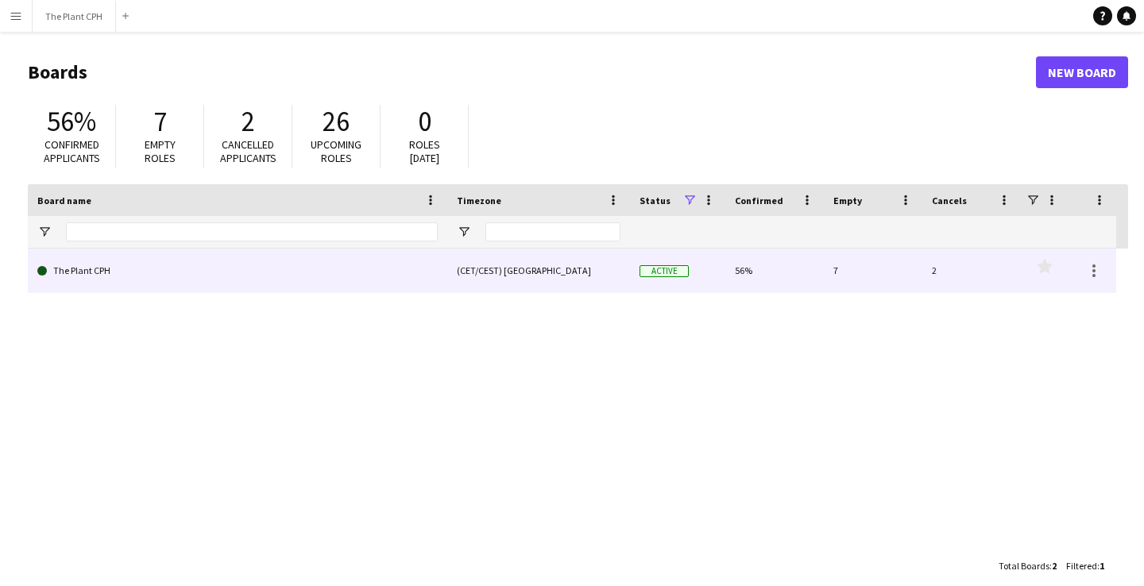
click at [90, 289] on link "The Plant CPH" at bounding box center [237, 271] width 400 height 44
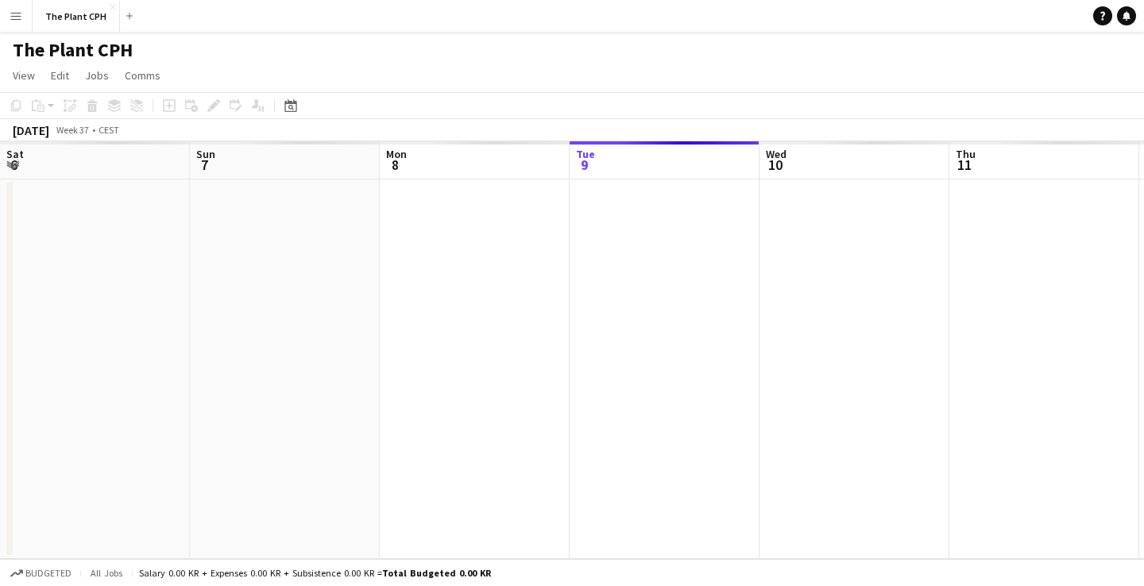
scroll to position [0, 380]
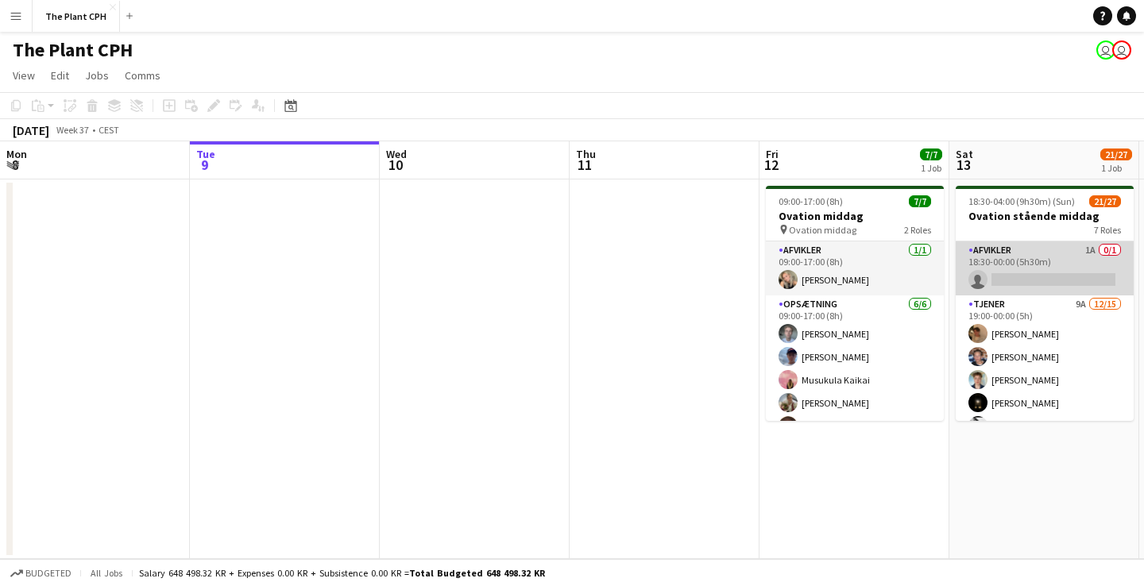
click at [998, 267] on app-card-role "Afvikler 1A 0/1 18:30-00:00 (5h30m) single-neutral-actions" at bounding box center [1045, 269] width 178 height 54
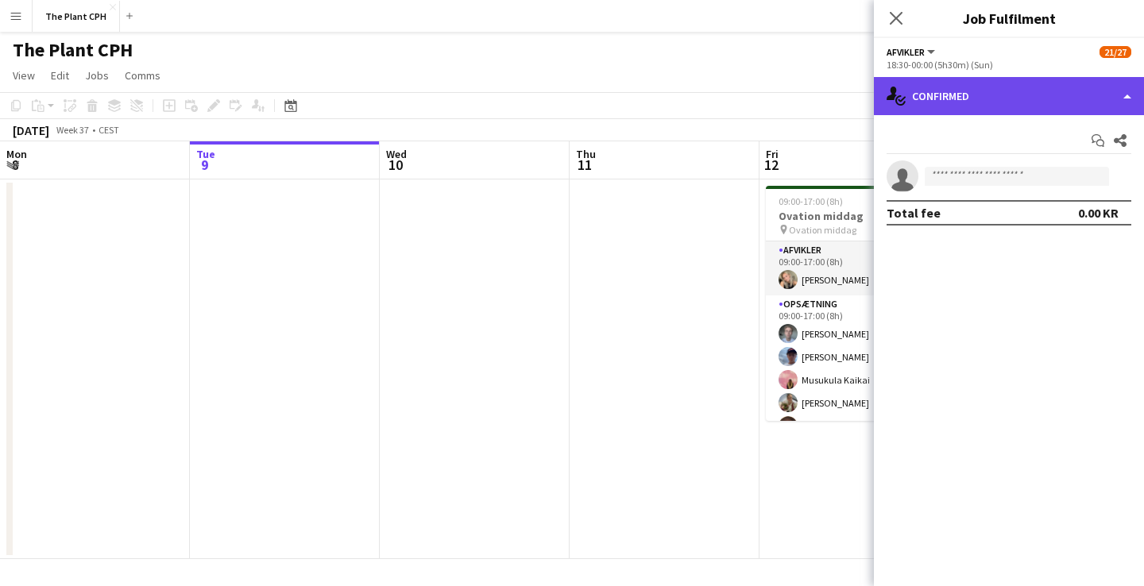
click at [1011, 97] on div "single-neutral-actions-check-2 Confirmed" at bounding box center [1009, 96] width 270 height 38
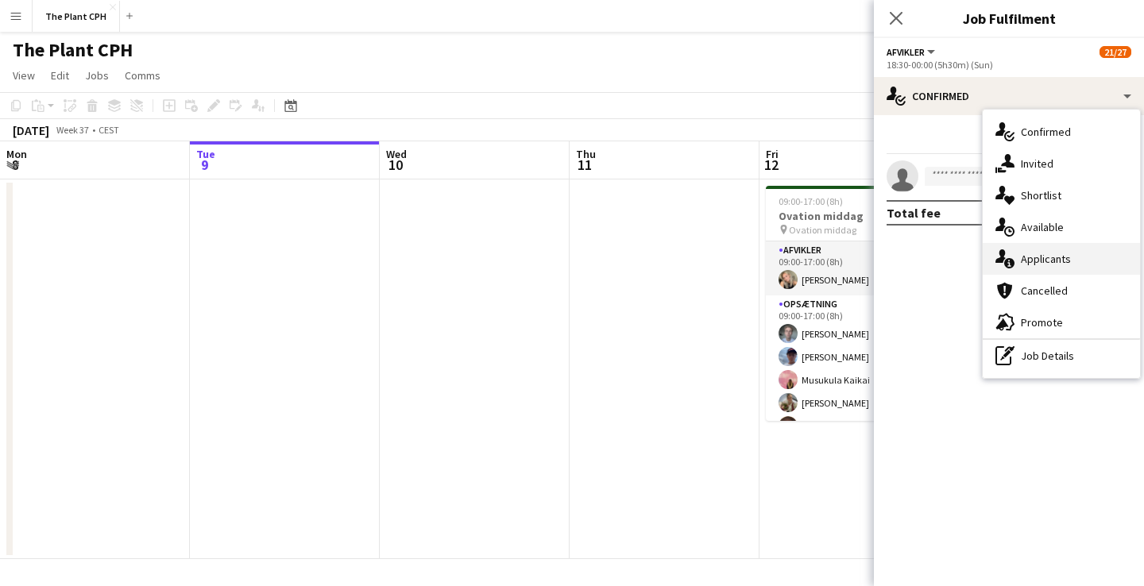
click at [1061, 265] on span "Applicants" at bounding box center [1046, 259] width 50 height 14
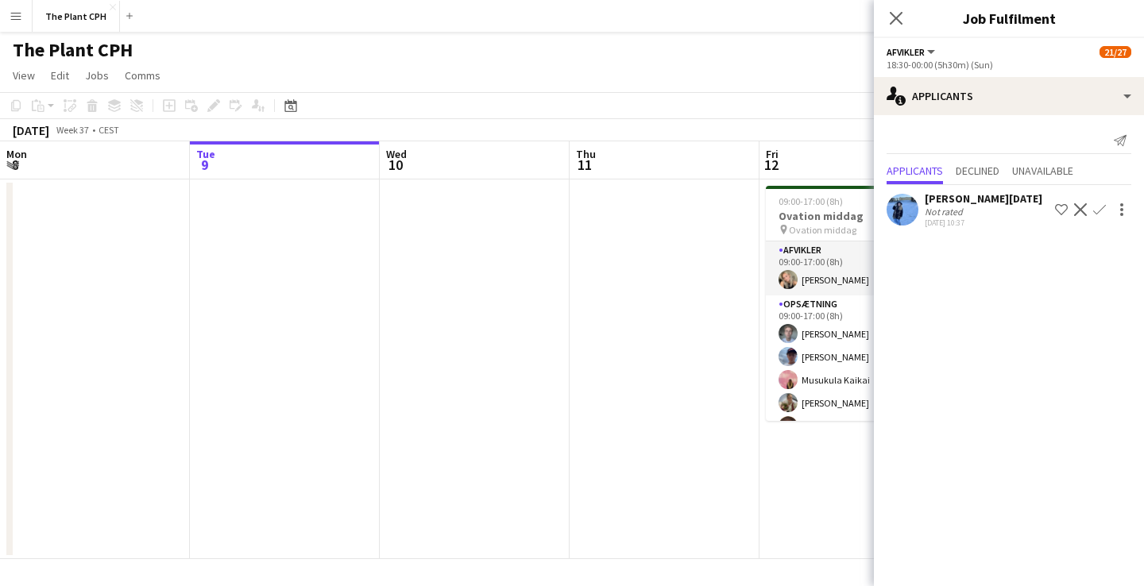
click at [612, 259] on app-date-cell at bounding box center [665, 370] width 190 height 380
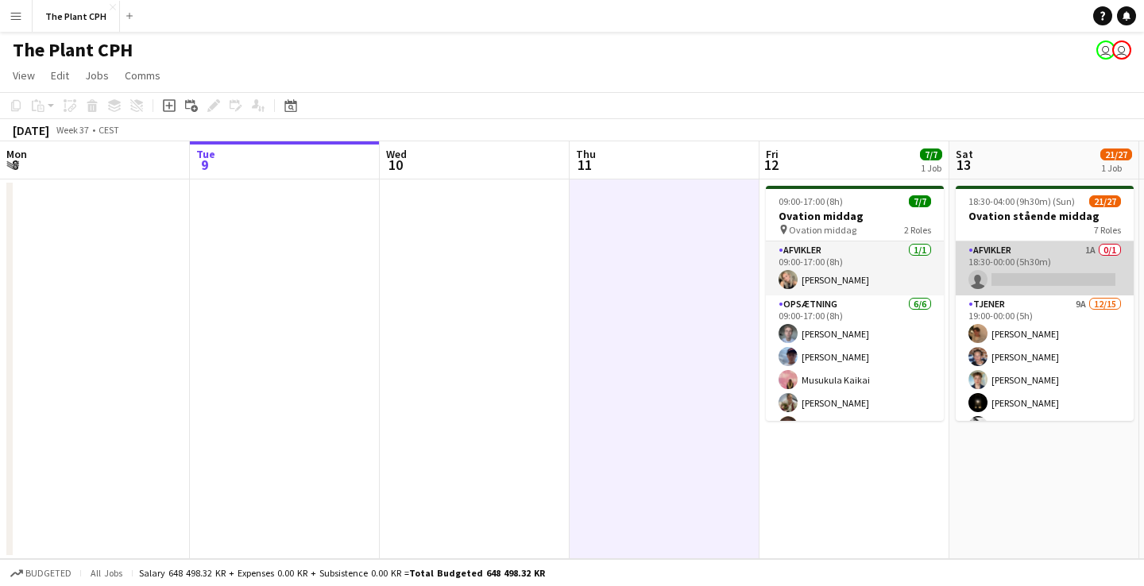
click at [1038, 281] on app-card-role "Afvikler 1A 0/1 18:30-00:00 (5h30m) single-neutral-actions" at bounding box center [1045, 269] width 178 height 54
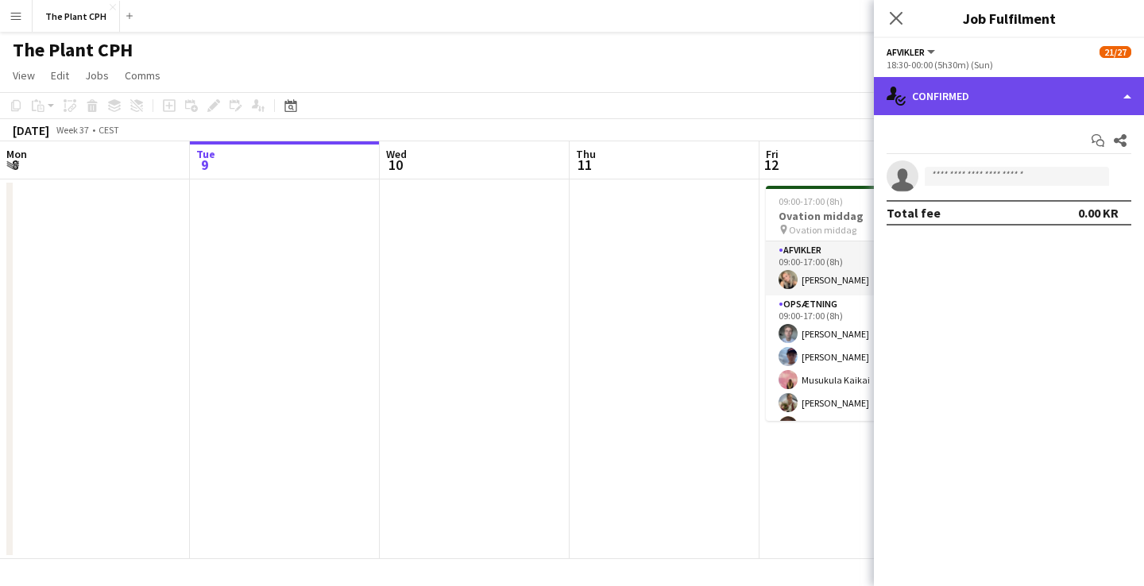
click at [1045, 99] on div "single-neutral-actions-check-2 Confirmed" at bounding box center [1009, 96] width 270 height 38
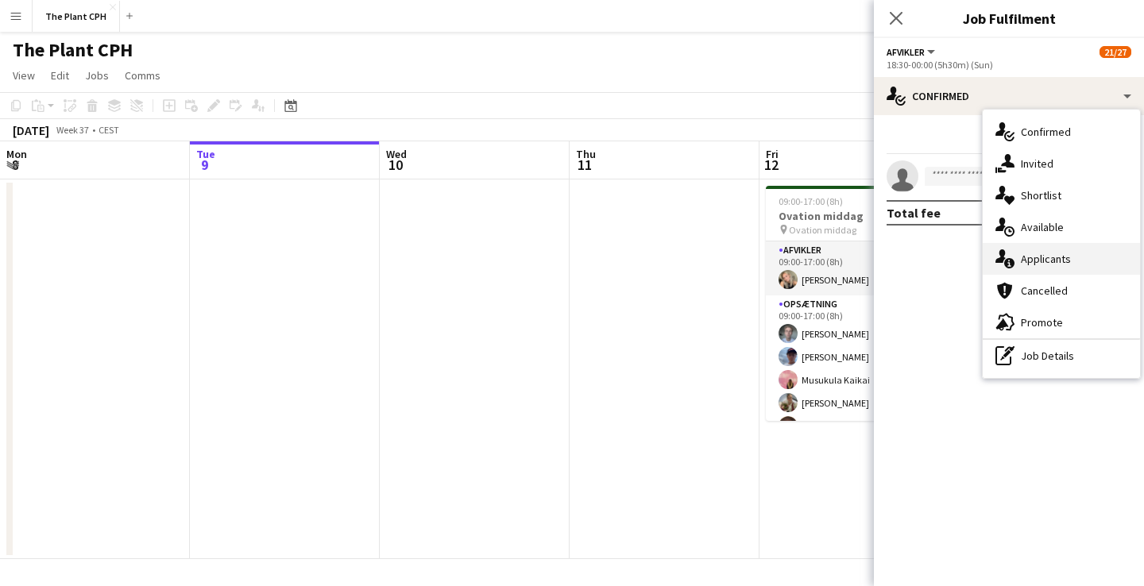
click at [1035, 245] on div "single-neutral-actions-information Applicants" at bounding box center [1061, 259] width 157 height 32
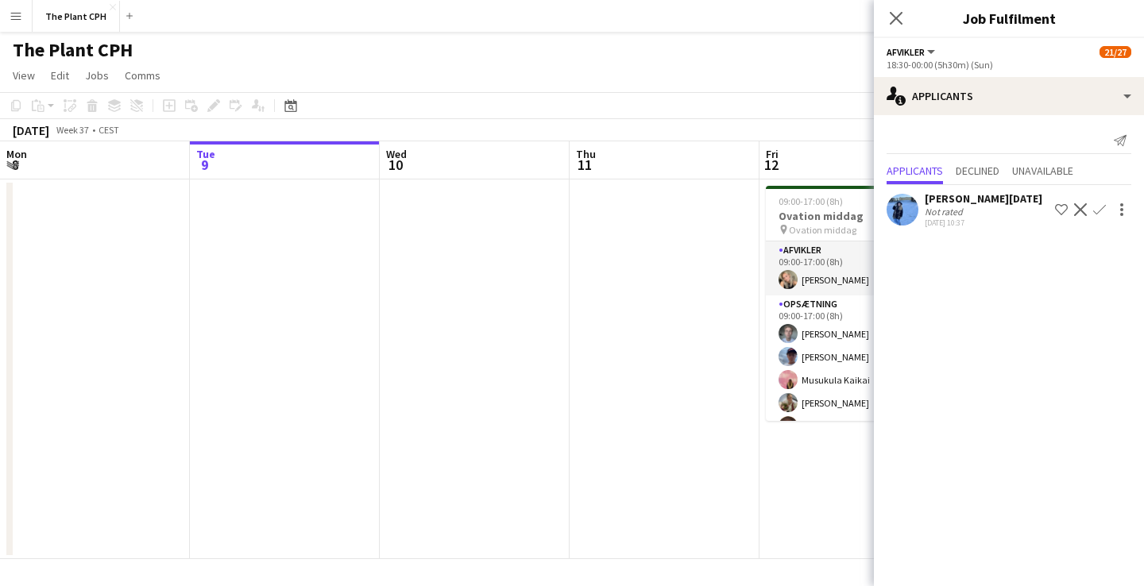
click at [969, 192] on div "[PERSON_NAME][DATE]" at bounding box center [984, 198] width 118 height 14
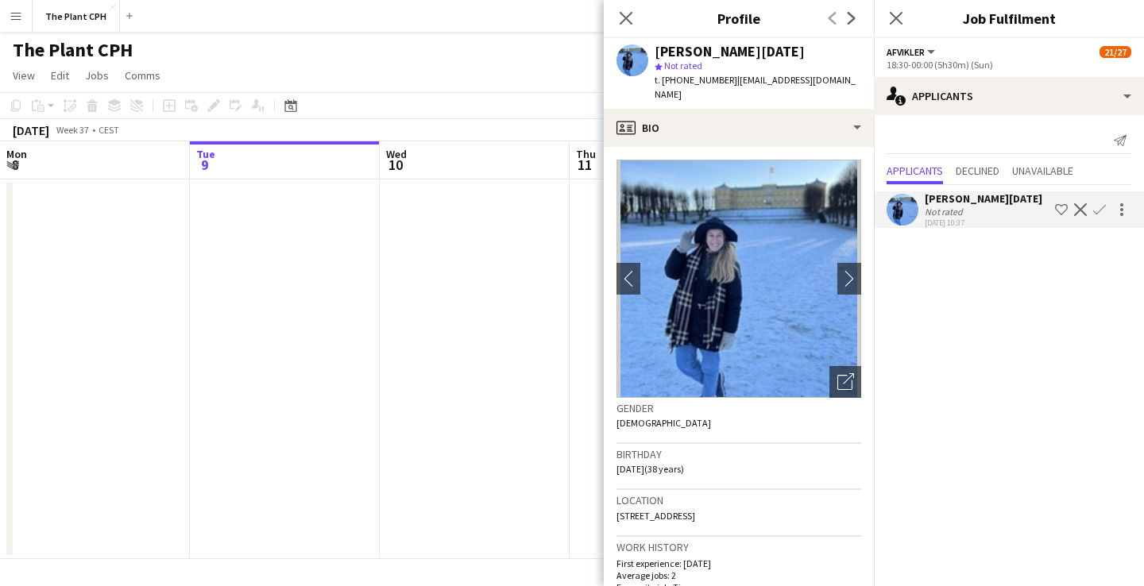
scroll to position [0, 0]
click at [902, 17] on icon "Close pop-in" at bounding box center [895, 17] width 15 height 15
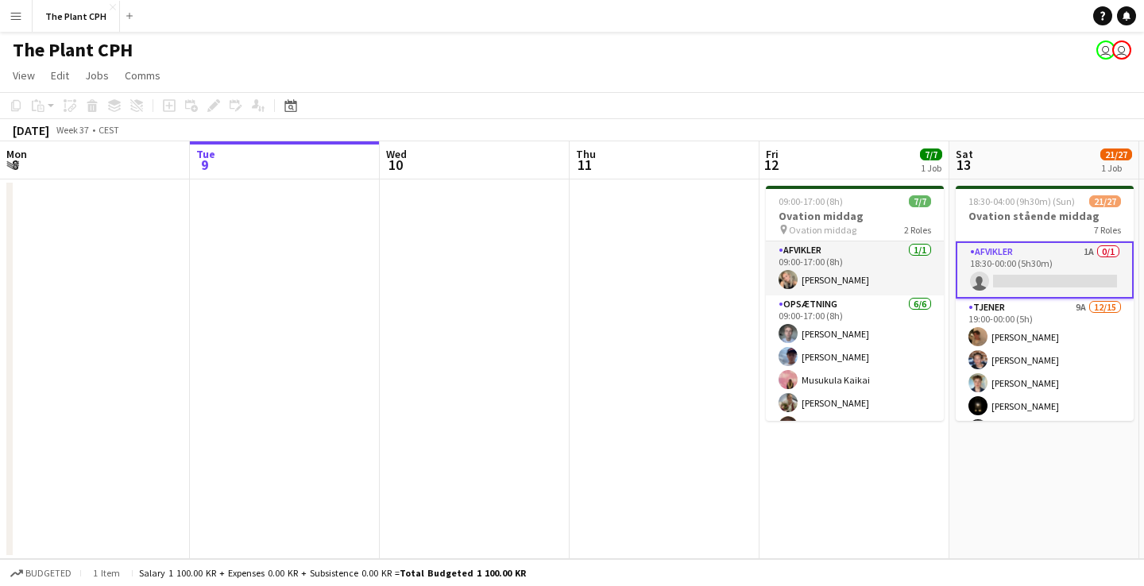
click at [1039, 266] on app-card-role "Afvikler 1A 0/1 18:30-00:00 (5h30m) single-neutral-actions" at bounding box center [1045, 270] width 178 height 57
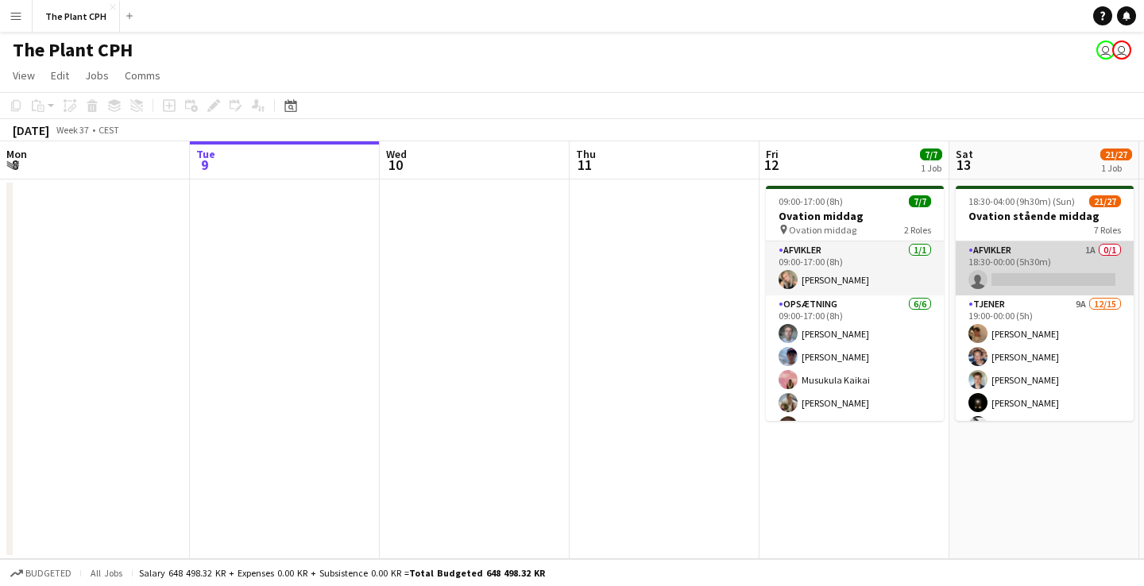
click at [1039, 266] on app-card-role "Afvikler 1A 0/1 18:30-00:00 (5h30m) single-neutral-actions" at bounding box center [1045, 269] width 178 height 54
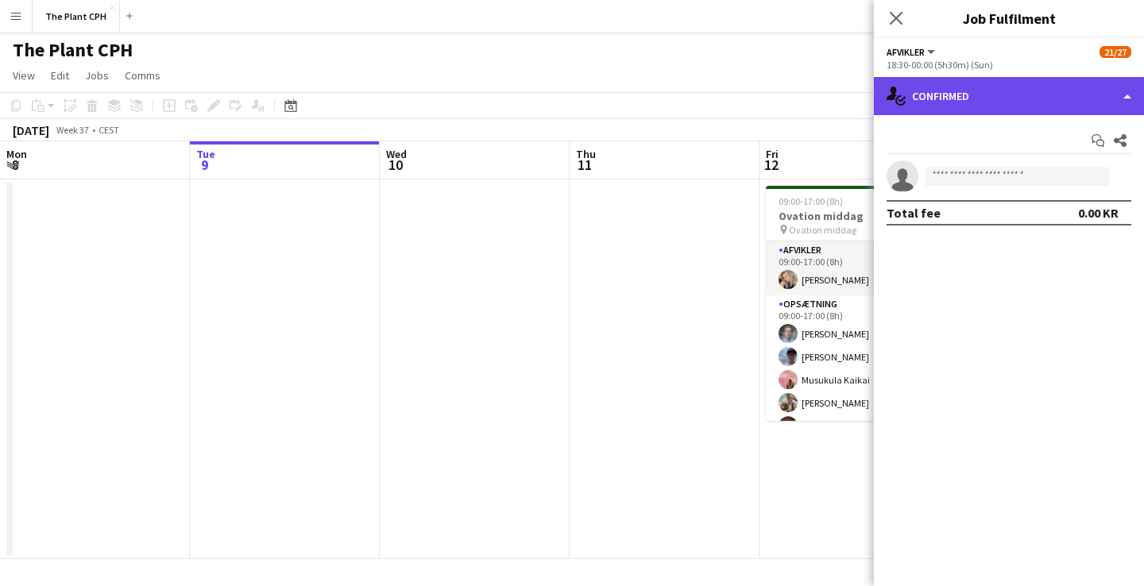
click at [1096, 85] on div "single-neutral-actions-check-2 Confirmed" at bounding box center [1009, 96] width 270 height 38
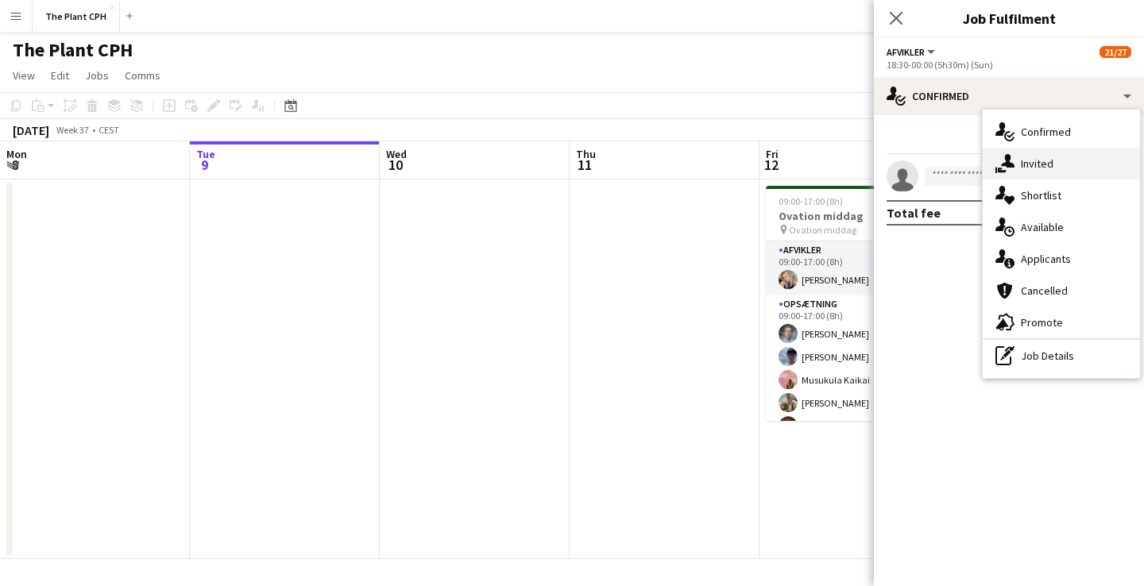
click at [1087, 172] on div "single-neutral-actions-share-1 Invited" at bounding box center [1061, 164] width 157 height 32
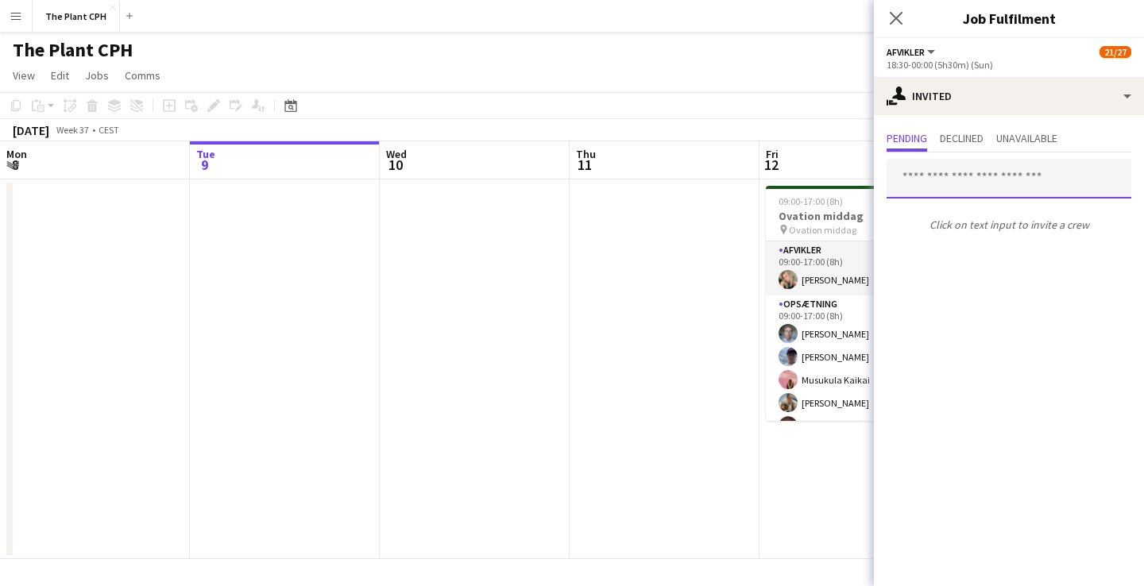
click at [985, 176] on input "text" at bounding box center [1009, 179] width 245 height 40
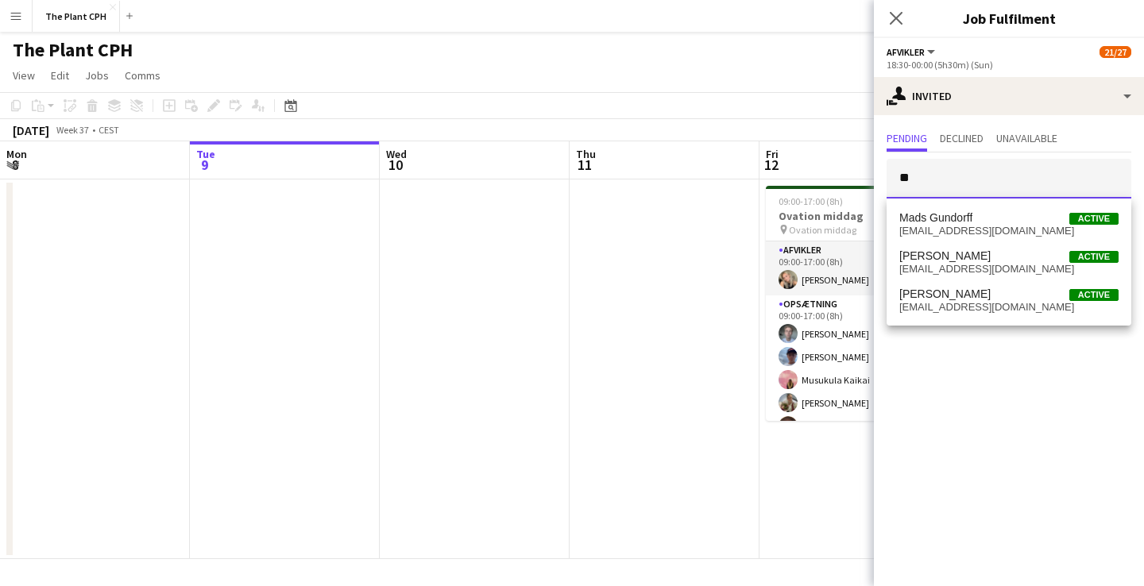
type input "*"
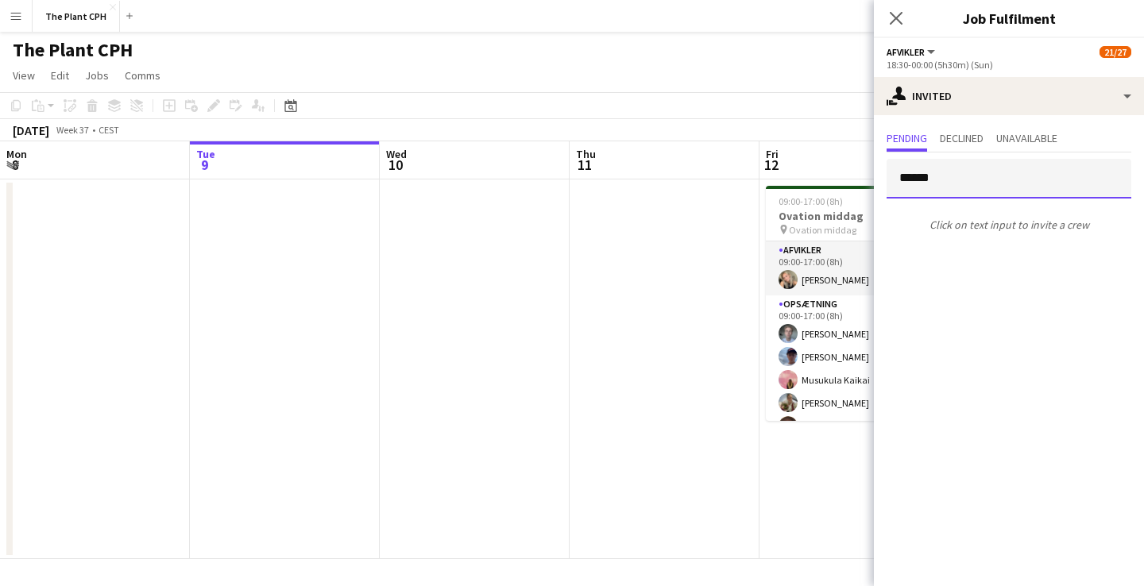
click at [1006, 184] on input "******" at bounding box center [1009, 179] width 245 height 40
type input "******"
click at [960, 140] on span "Declined" at bounding box center [962, 138] width 44 height 11
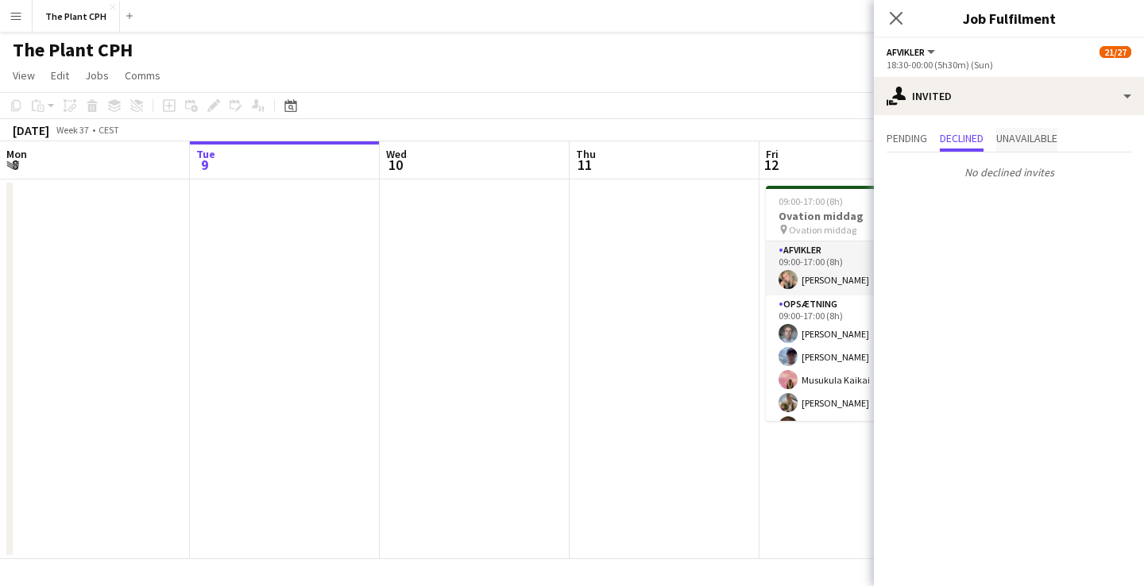
click at [1032, 141] on span "Unavailable" at bounding box center [1026, 138] width 61 height 11
click at [964, 140] on span "Declined" at bounding box center [962, 138] width 44 height 11
click at [918, 140] on span "Pending" at bounding box center [907, 138] width 41 height 11
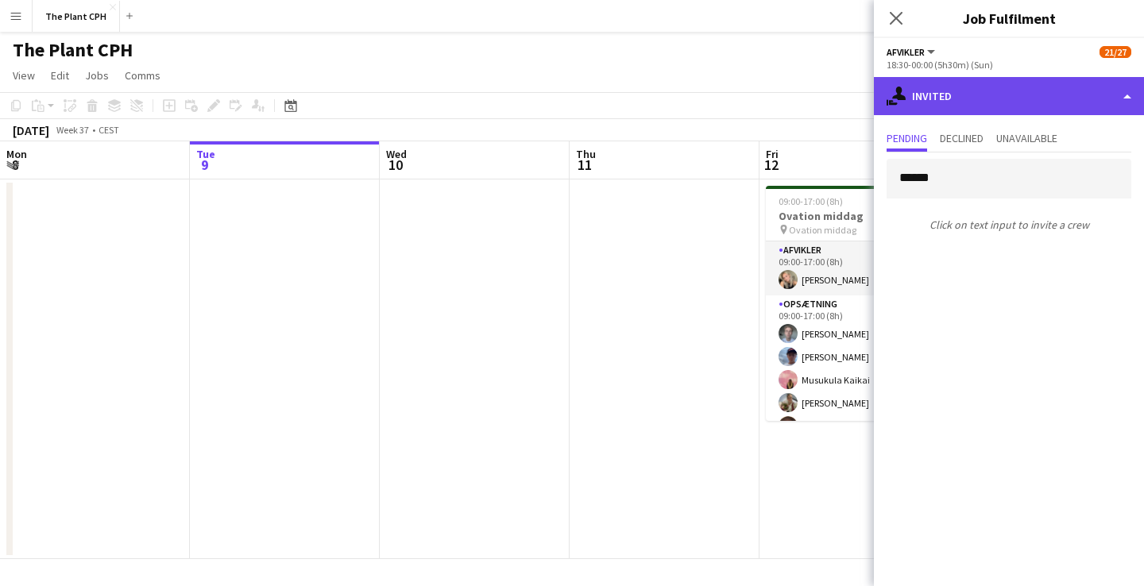
click at [991, 99] on div "single-neutral-actions-share-1 Invited" at bounding box center [1009, 96] width 270 height 38
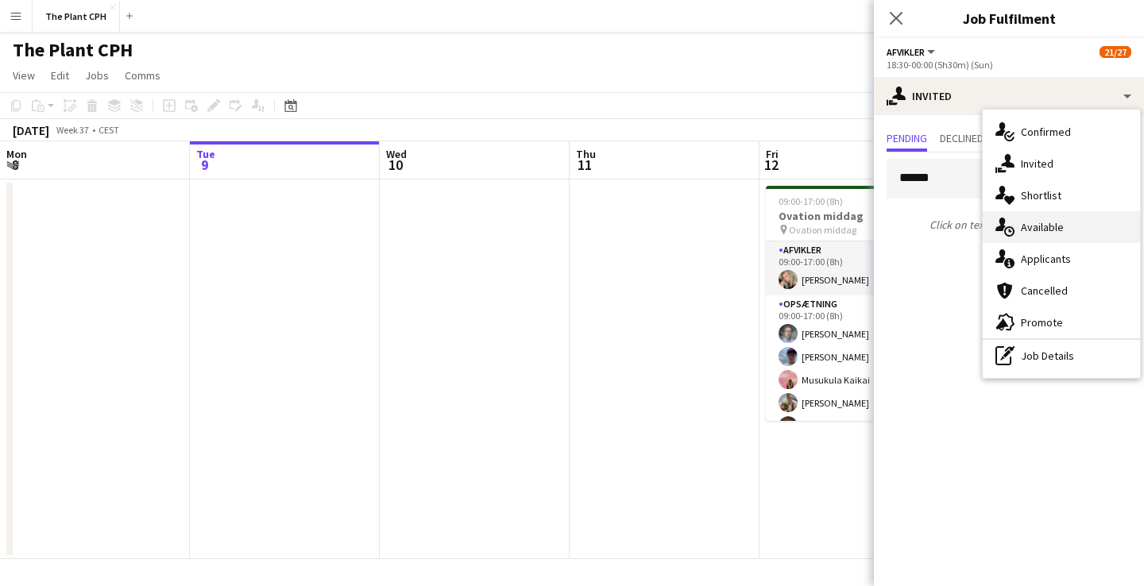
click at [1056, 224] on span "Available" at bounding box center [1042, 227] width 43 height 14
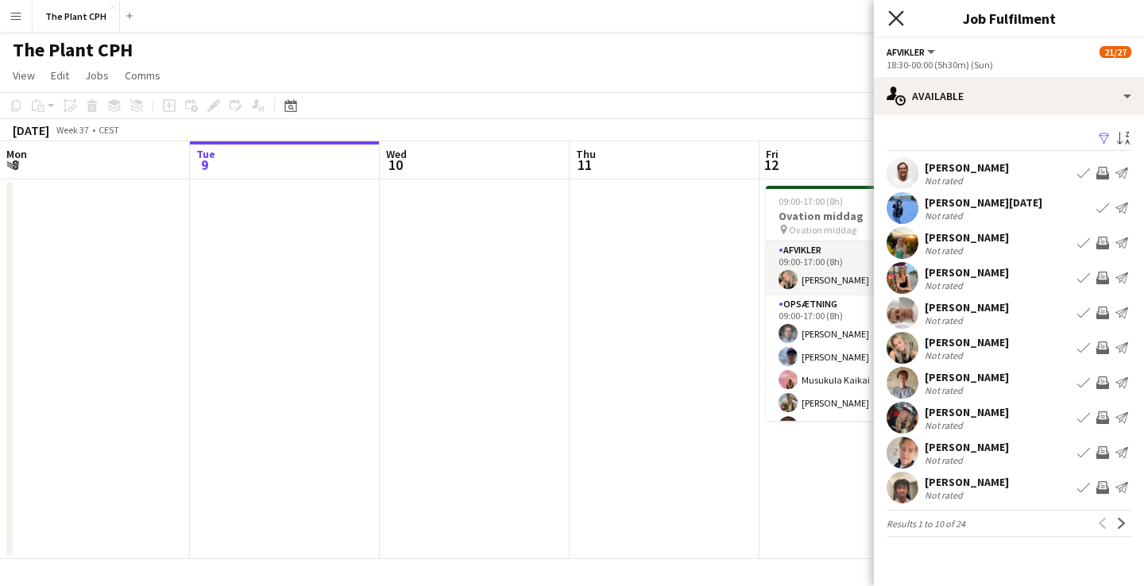
click at [902, 16] on icon "Close pop-in" at bounding box center [895, 17] width 15 height 15
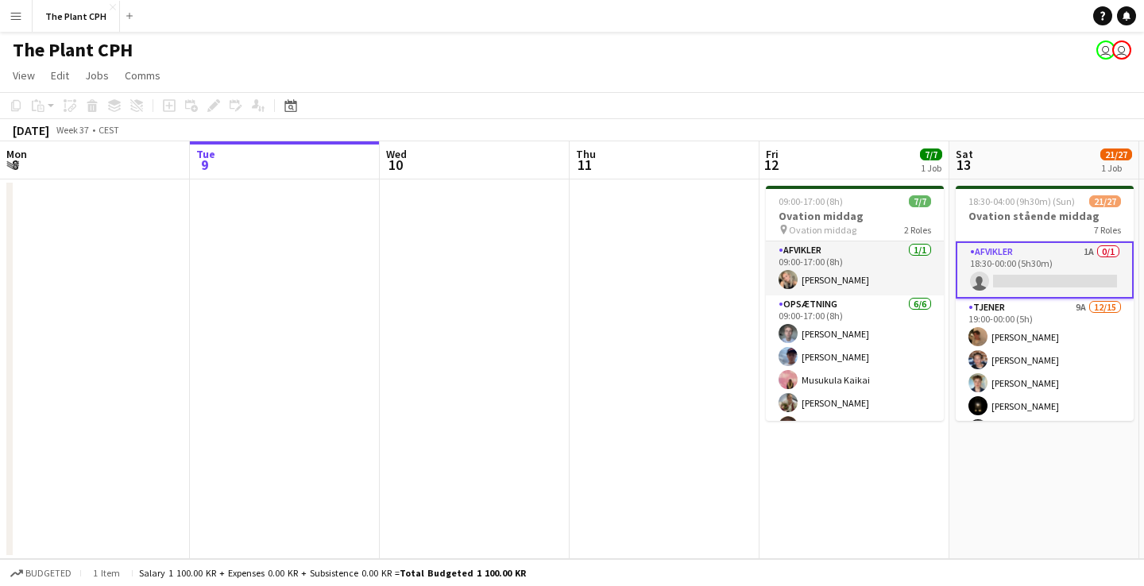
click at [14, 10] on app-icon "Menu" at bounding box center [16, 16] width 13 height 13
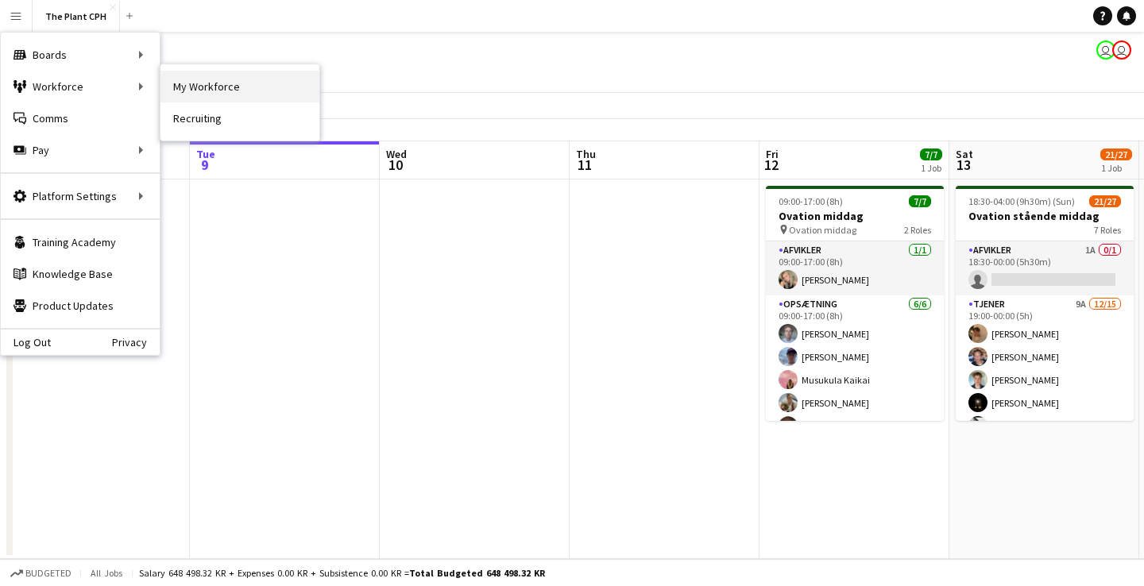
click at [199, 94] on link "My Workforce" at bounding box center [239, 87] width 159 height 32
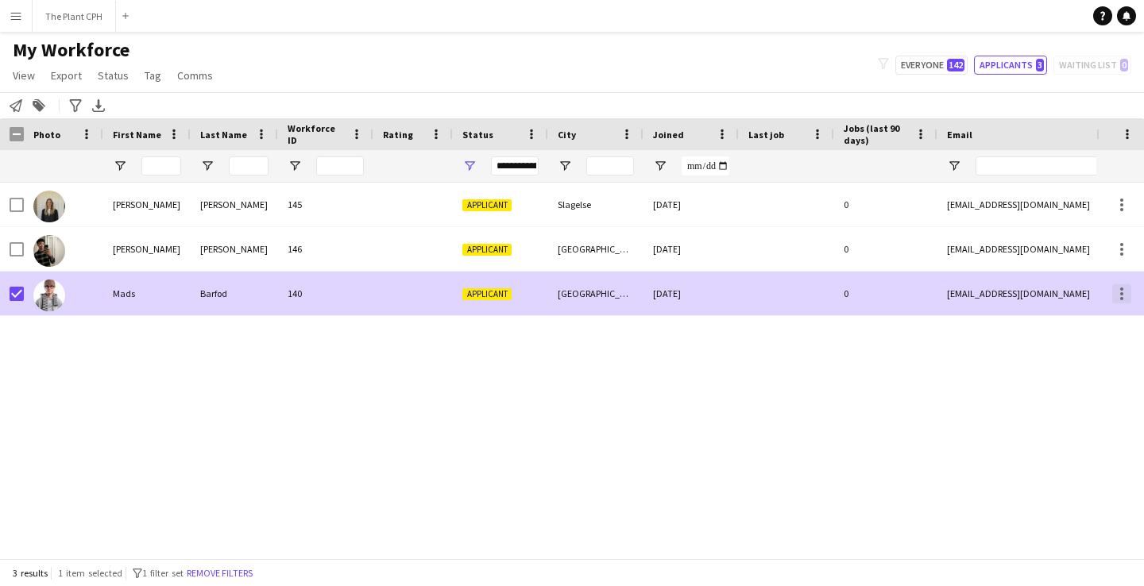
click at [1123, 295] on div at bounding box center [1121, 293] width 3 height 3
click at [1123, 295] on div at bounding box center [572, 293] width 1144 height 586
click at [694, 302] on div "[DATE]" at bounding box center [690, 294] width 95 height 44
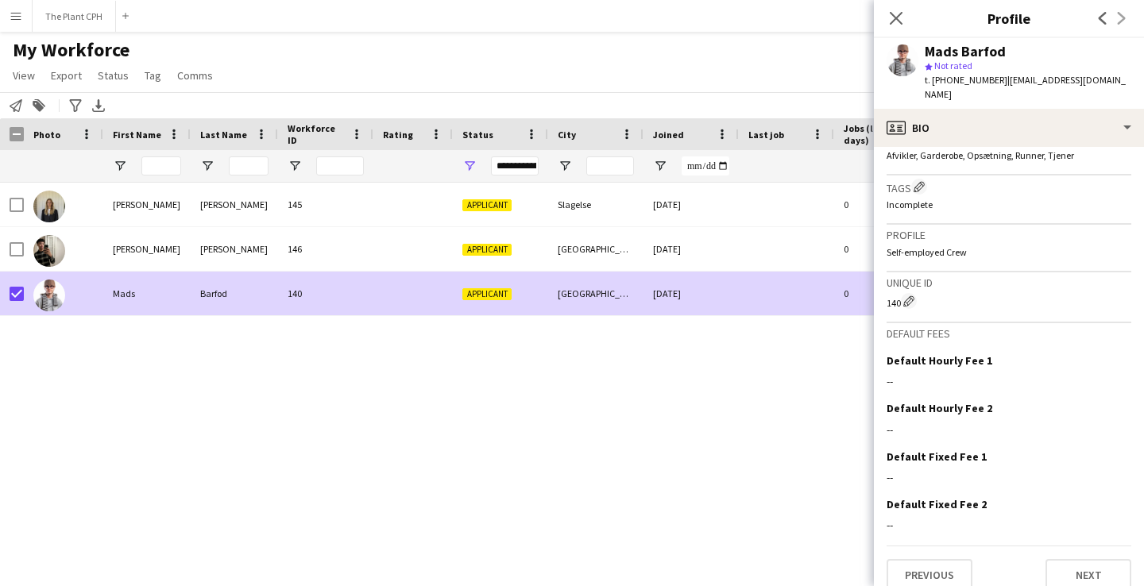
scroll to position [504, 0]
click at [1094, 560] on button "Next" at bounding box center [1088, 576] width 86 height 32
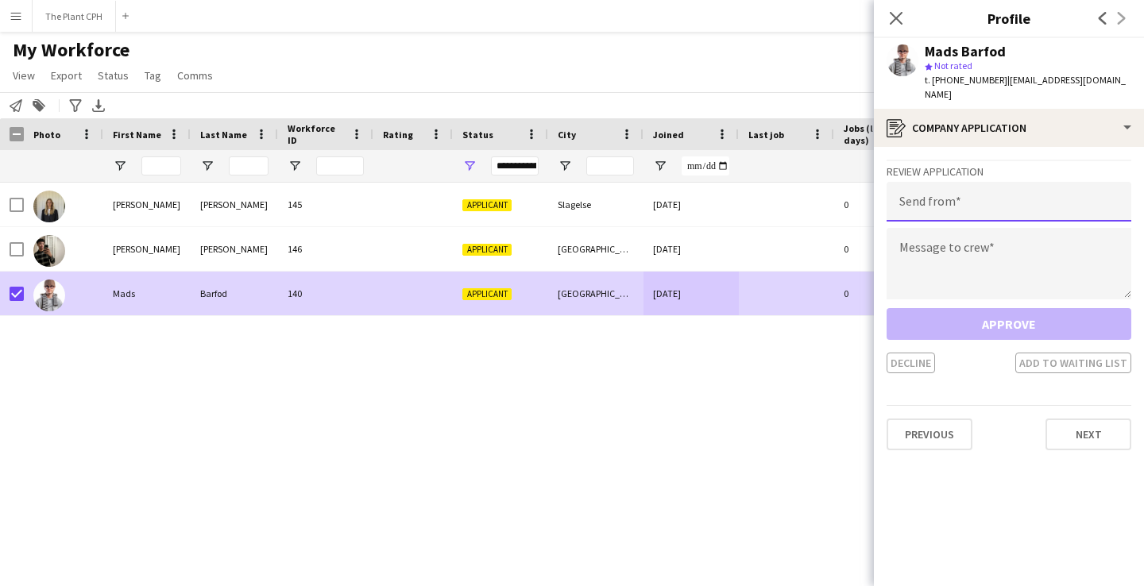
click at [990, 187] on input "email" at bounding box center [1009, 202] width 245 height 40
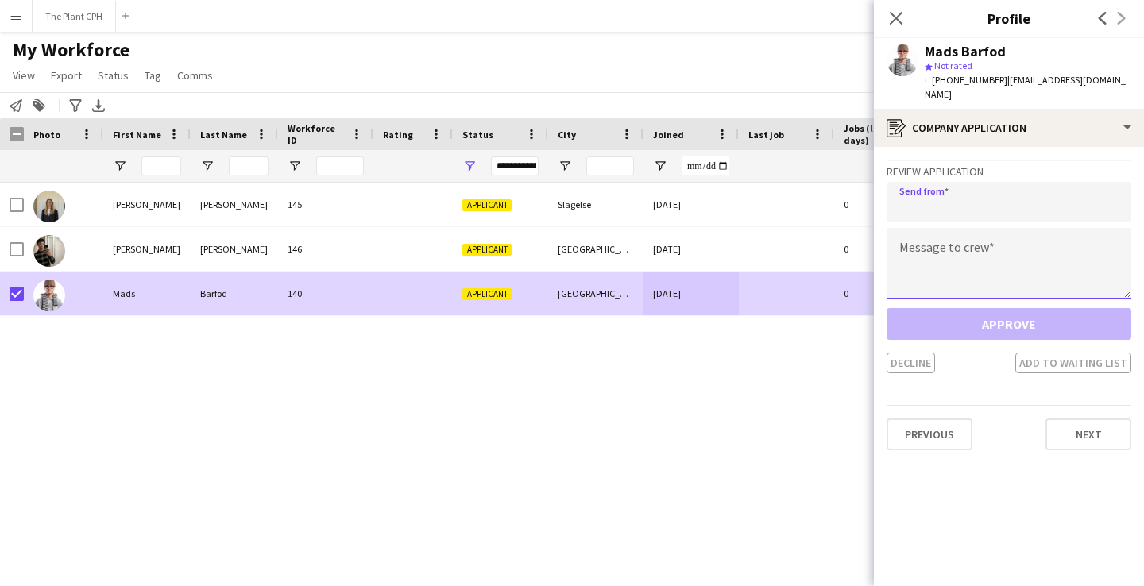
click at [993, 227] on div "Review Application Send from Message to crew Approve Decline Add to waiting list" at bounding box center [1009, 267] width 245 height 214
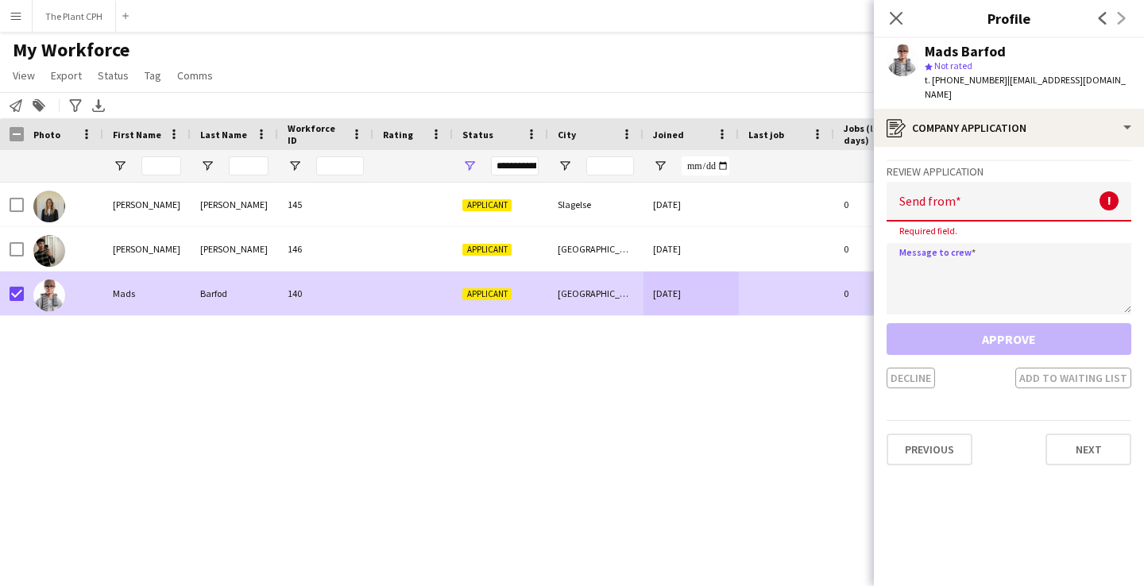
click at [992, 184] on input "email" at bounding box center [1009, 202] width 245 height 40
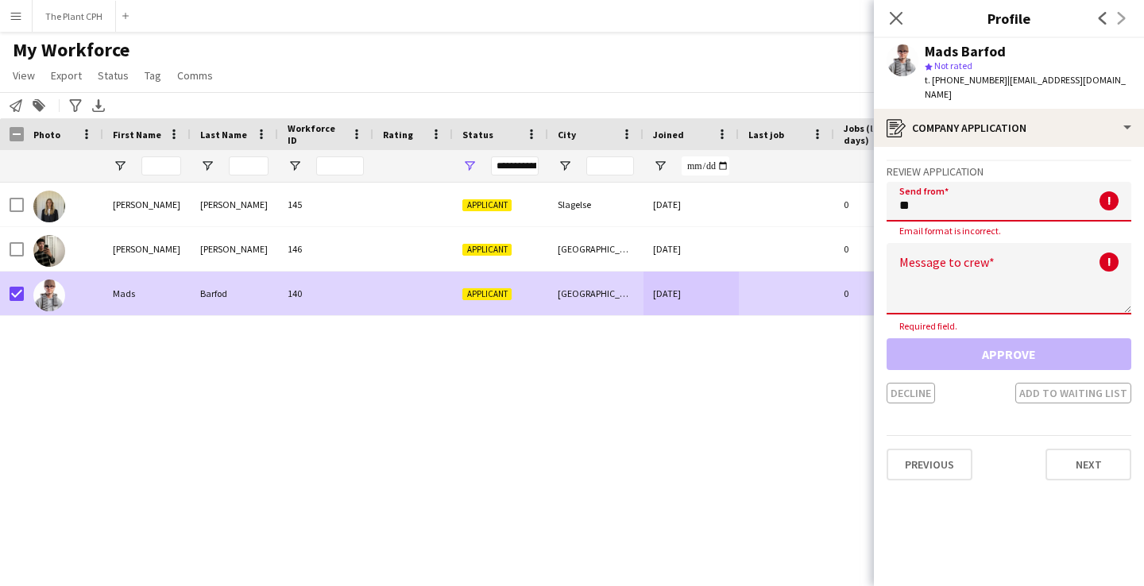
type input "*"
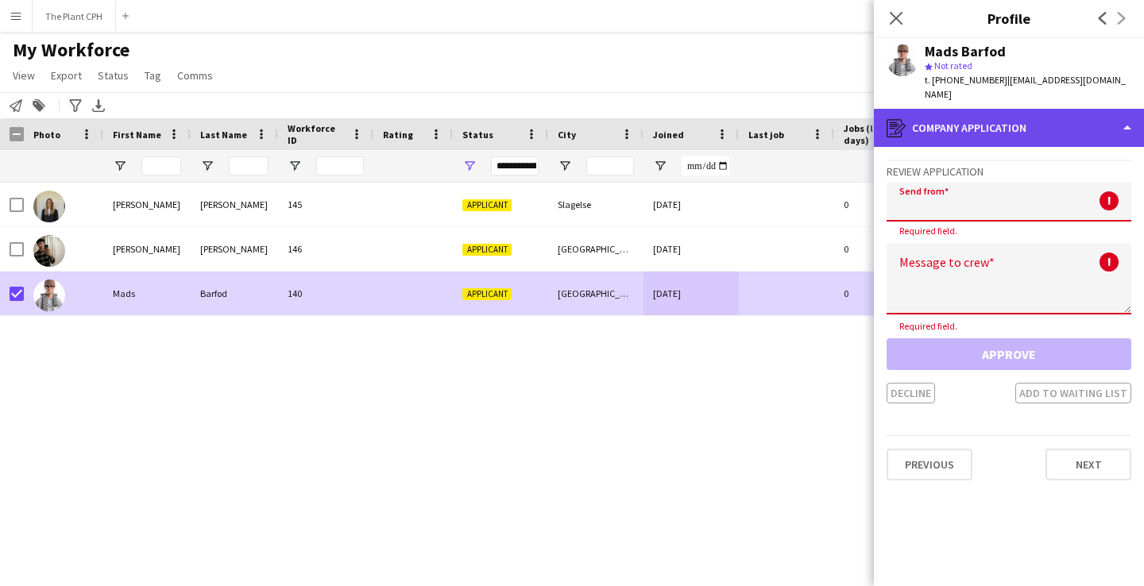
click at [1088, 114] on div "register Company application" at bounding box center [1009, 128] width 270 height 38
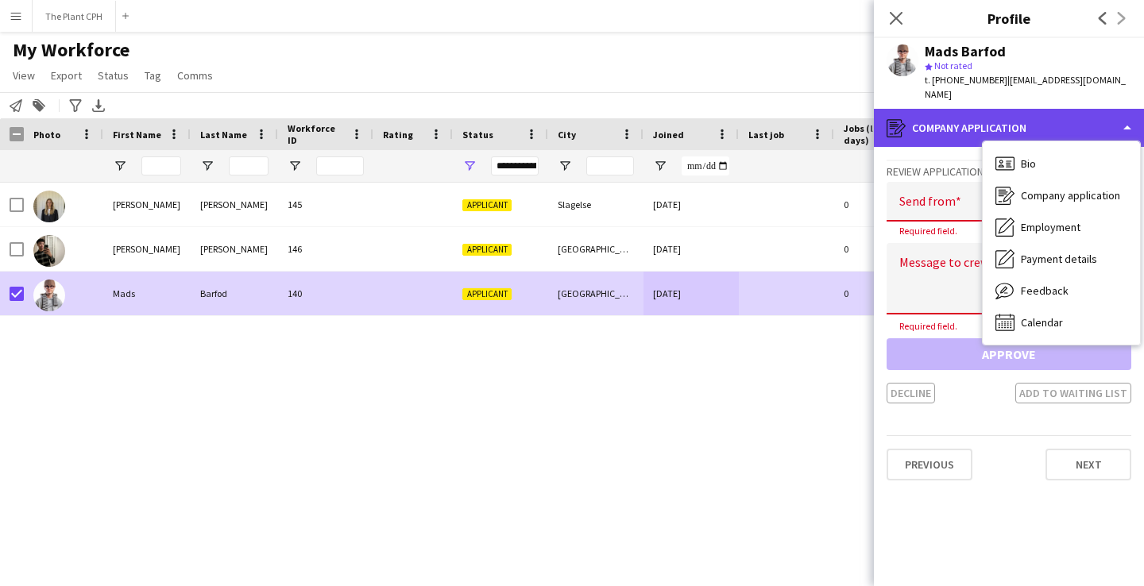
click at [1088, 114] on div "register Company application" at bounding box center [1009, 128] width 270 height 38
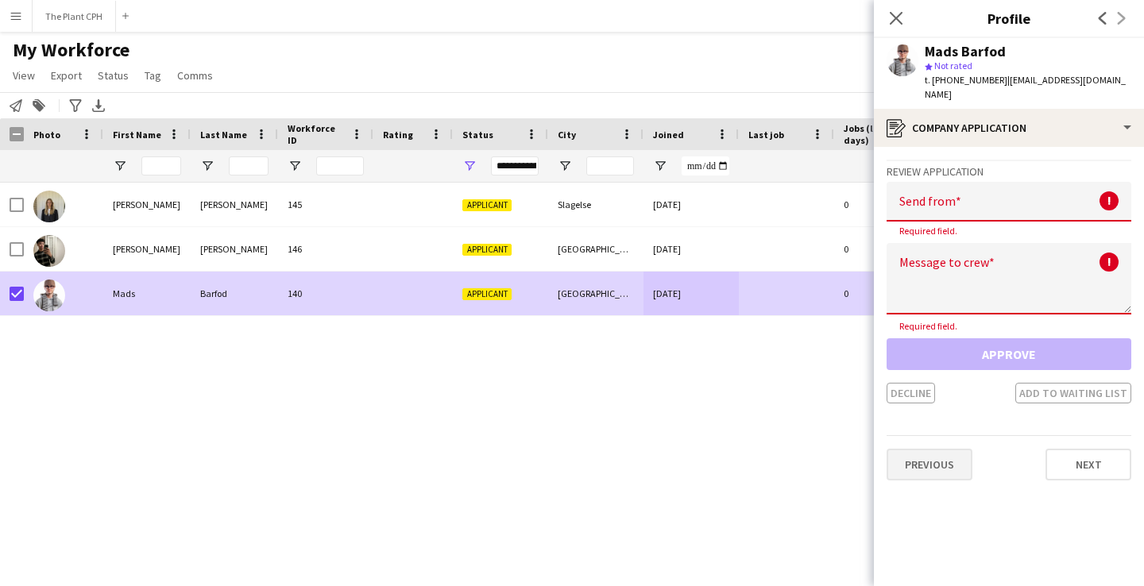
click at [933, 462] on button "Previous" at bounding box center [930, 465] width 86 height 32
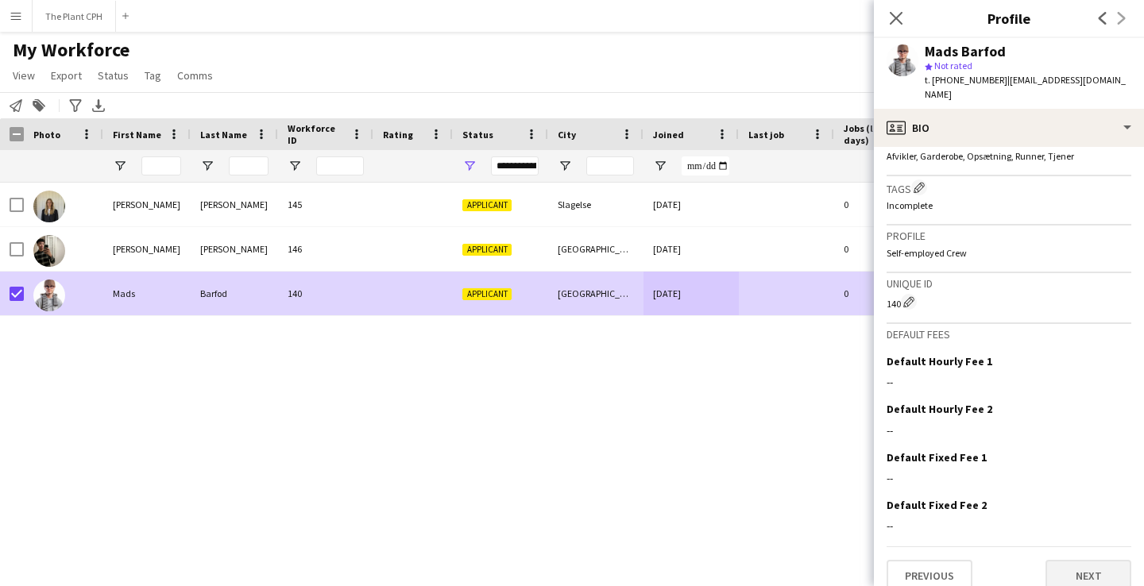
click at [1080, 567] on button "Next" at bounding box center [1088, 576] width 86 height 32
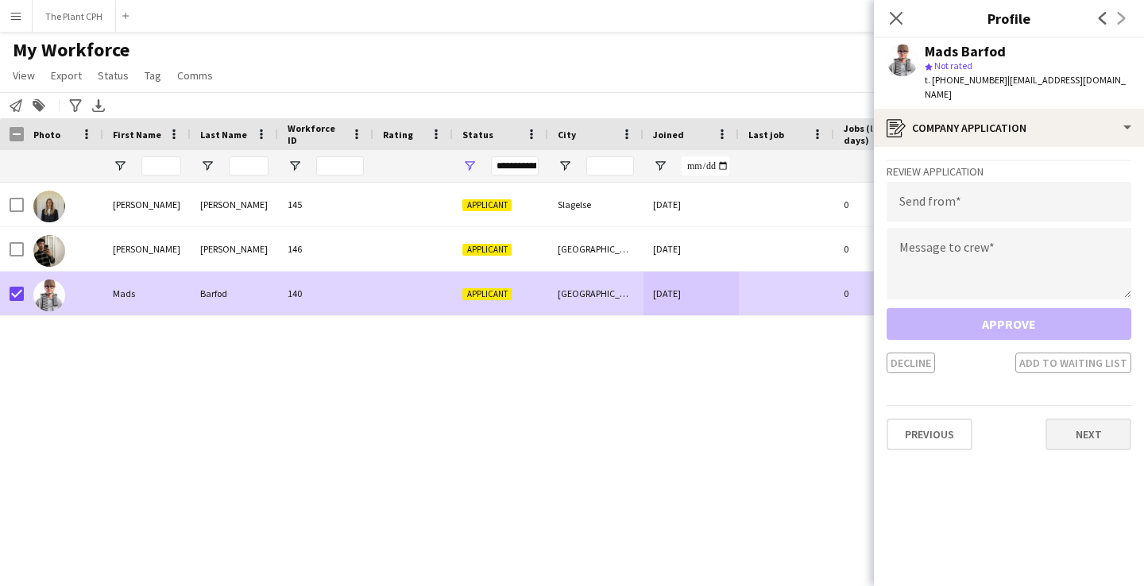
click at [1065, 419] on button "Next" at bounding box center [1088, 435] width 86 height 32
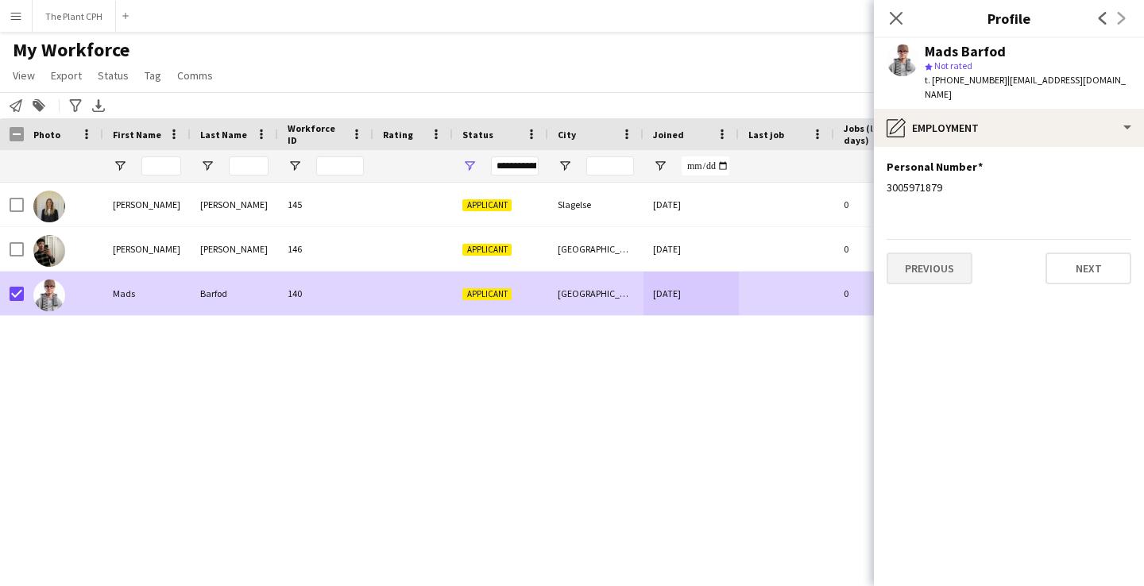
click at [941, 253] on button "Previous" at bounding box center [930, 269] width 86 height 32
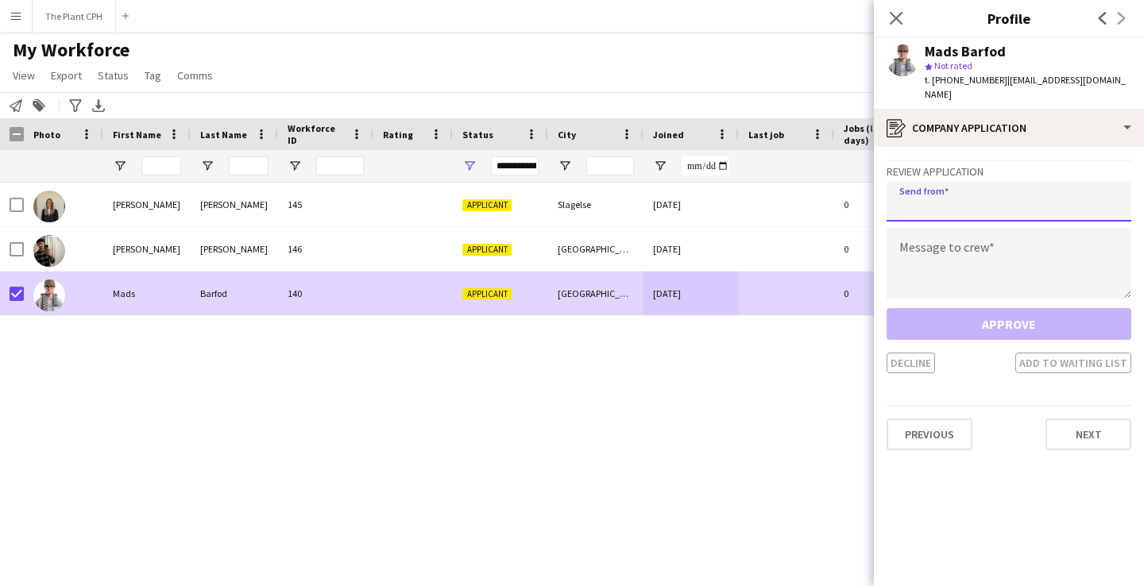
click at [965, 184] on input "email" at bounding box center [1009, 202] width 245 height 40
click at [942, 182] on input "email" at bounding box center [1009, 202] width 245 height 40
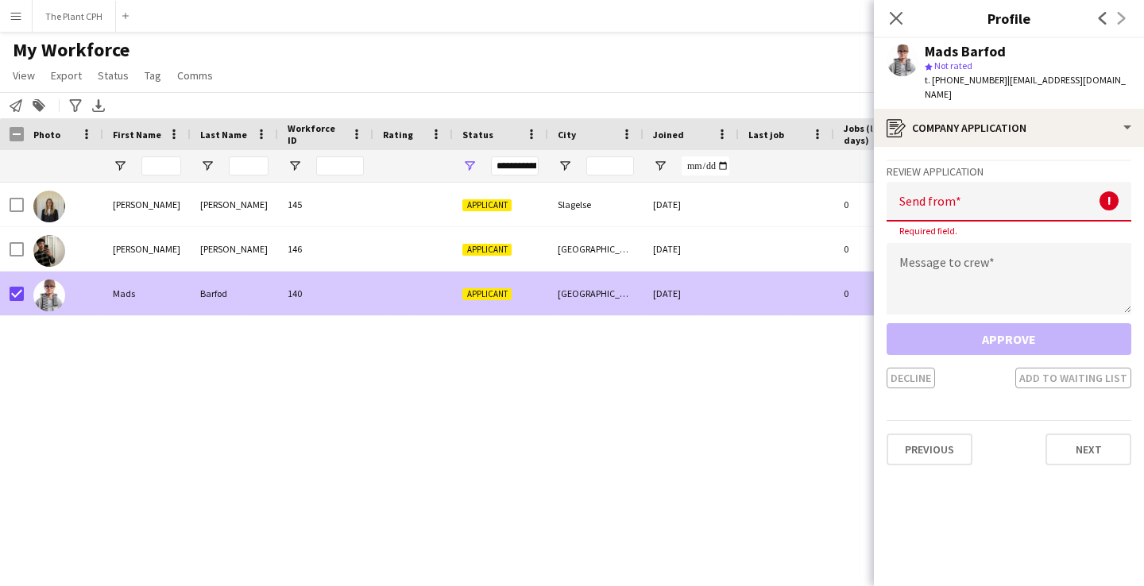
click at [37, 311] on img at bounding box center [49, 296] width 32 height 32
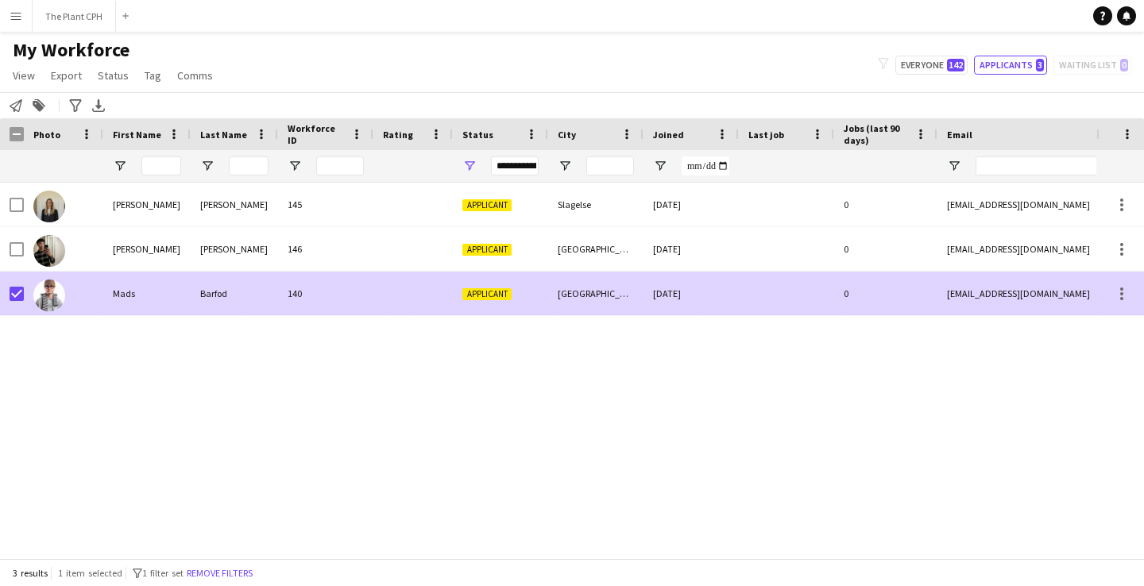
click at [31, 288] on div at bounding box center [63, 294] width 79 height 44
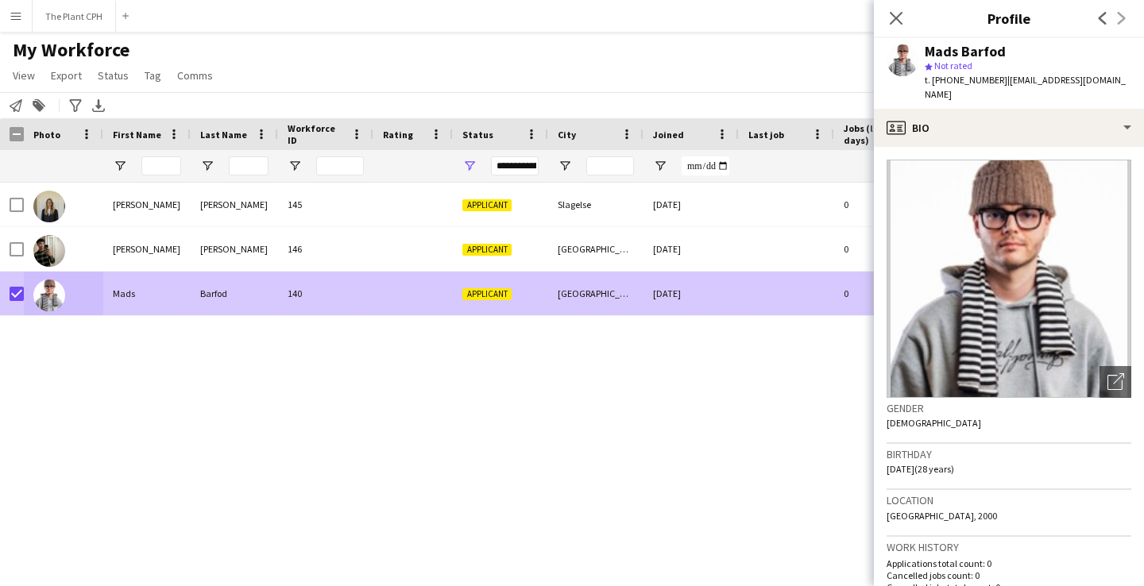
click at [15, 285] on div at bounding box center [17, 294] width 14 height 44
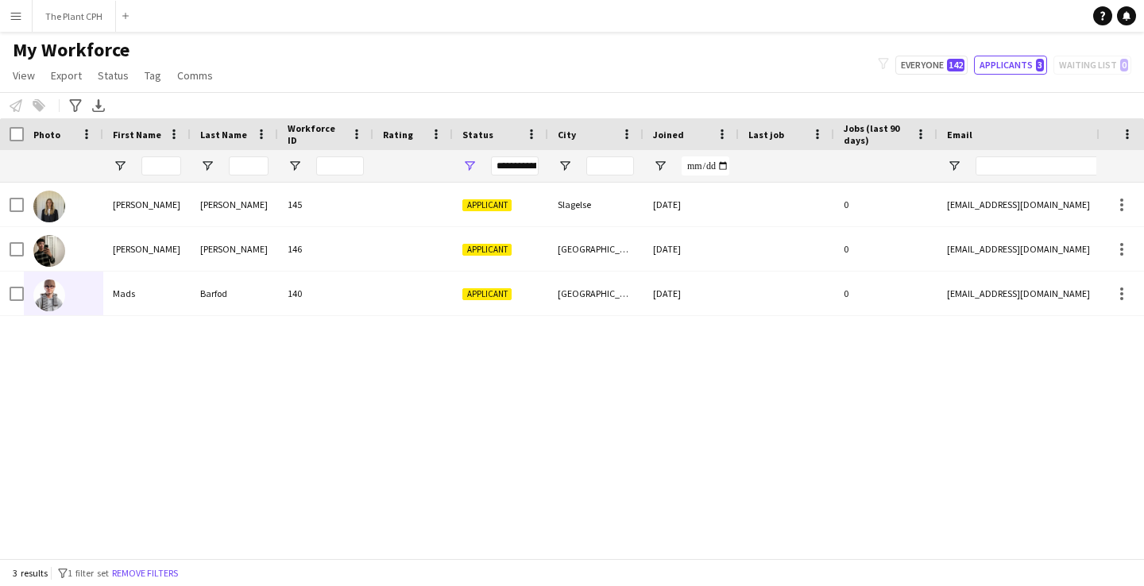
click at [22, 24] on button "Menu" at bounding box center [16, 16] width 32 height 32
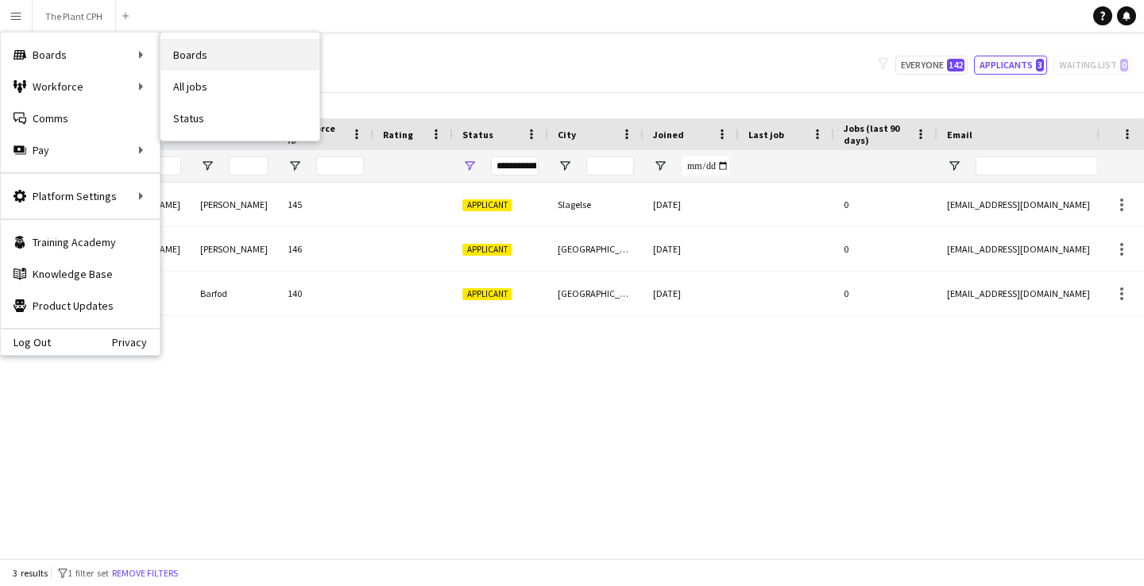
click at [201, 66] on link "Boards" at bounding box center [239, 55] width 159 height 32
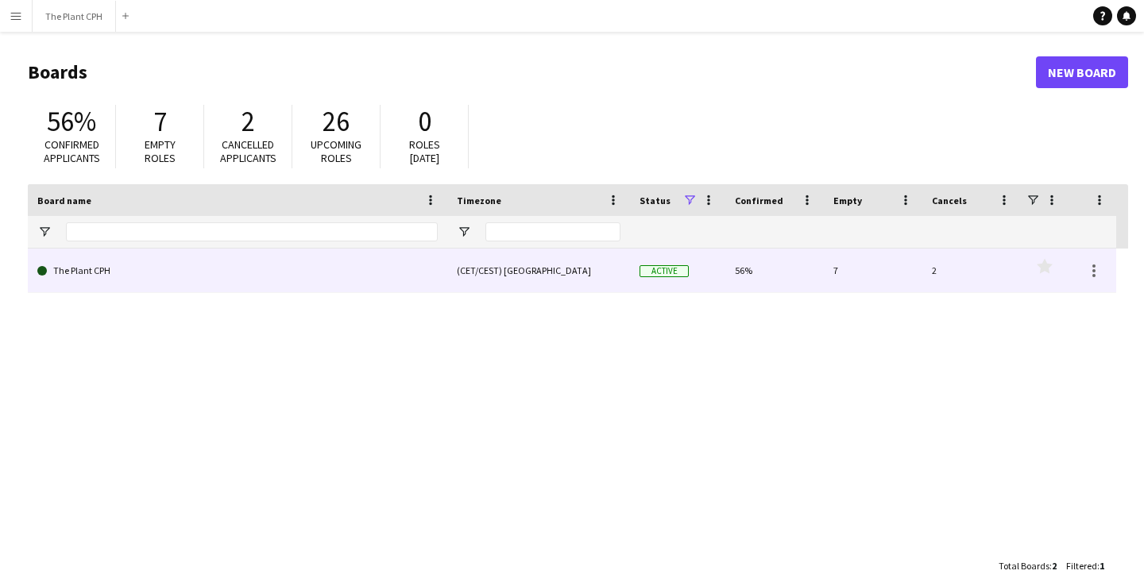
click at [84, 290] on link "The Plant CPH" at bounding box center [237, 271] width 400 height 44
